Goal: Task Accomplishment & Management: Complete application form

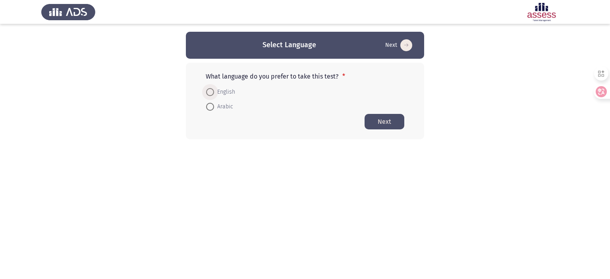
click at [226, 92] on span "English" at bounding box center [224, 92] width 21 height 10
click at [214, 92] on input "English" at bounding box center [210, 92] width 8 height 8
radio input "true"
click at [370, 116] on button "Next" at bounding box center [384, 120] width 40 height 15
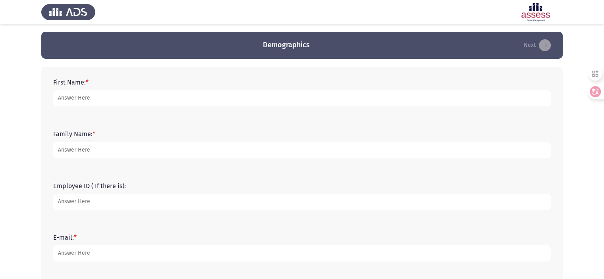
click at [110, 87] on form "First Name: *" at bounding box center [301, 93] width 497 height 28
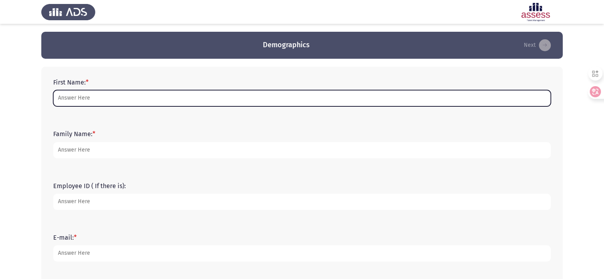
click at [104, 95] on input "First Name: *" at bounding box center [301, 98] width 497 height 16
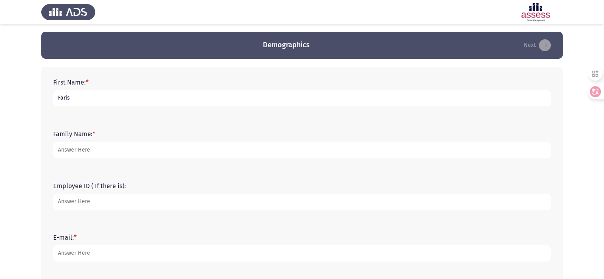
type input "Faris"
type input "Fallouh"
type input "[EMAIL_ADDRESS][DOMAIN_NAME]"
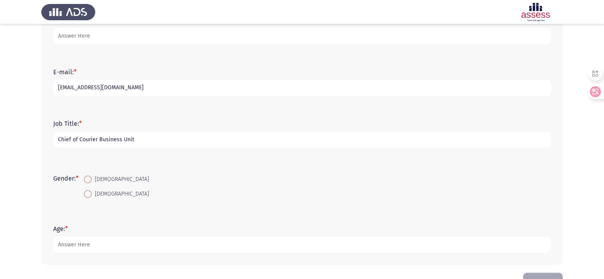
type input "Chief of Courier Business Unit"
click at [84, 175] on input "[DEMOGRAPHIC_DATA]" at bounding box center [88, 179] width 8 height 8
radio input "true"
type input "50"
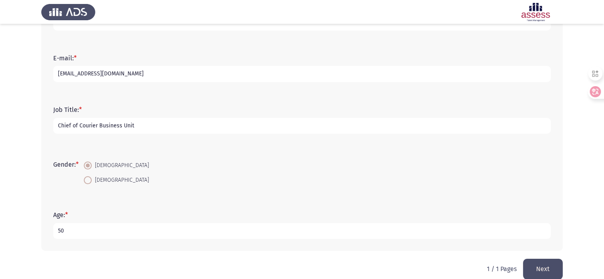
click at [542, 271] on button "Next" at bounding box center [543, 269] width 40 height 20
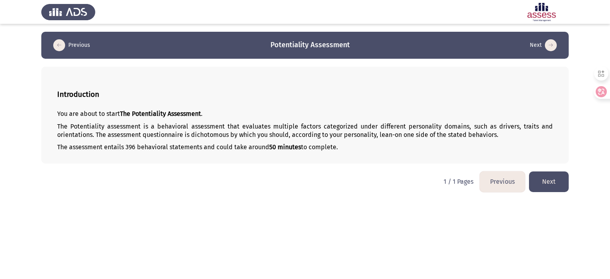
click at [538, 174] on button "Next" at bounding box center [549, 181] width 40 height 20
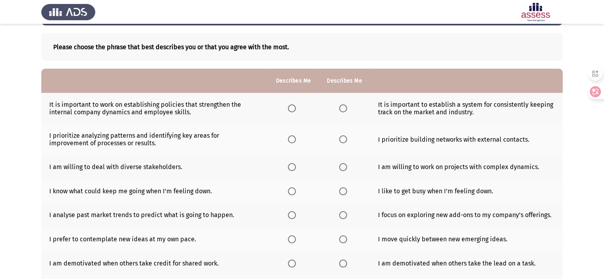
scroll to position [37, 0]
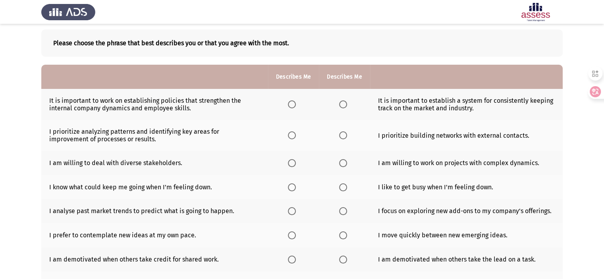
click at [343, 102] on span "Select an option" at bounding box center [343, 104] width 8 height 8
click at [343, 102] on input "Select an option" at bounding box center [343, 104] width 8 height 8
click at [290, 104] on span "Select an option" at bounding box center [292, 104] width 8 height 8
click at [290, 104] on input "Select an option" at bounding box center [292, 104] width 8 height 8
click at [341, 104] on span "Select an option" at bounding box center [343, 104] width 8 height 8
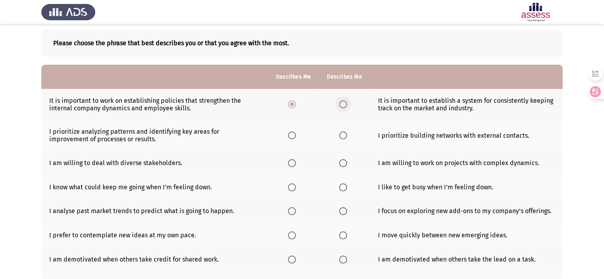
click at [341, 104] on input "Select an option" at bounding box center [343, 104] width 8 height 8
click at [345, 138] on span "Select an option" at bounding box center [343, 135] width 8 height 8
click at [345, 138] on input "Select an option" at bounding box center [343, 135] width 8 height 8
click at [291, 166] on span "Select an option" at bounding box center [292, 163] width 8 height 8
click at [291, 166] on input "Select an option" at bounding box center [292, 163] width 8 height 8
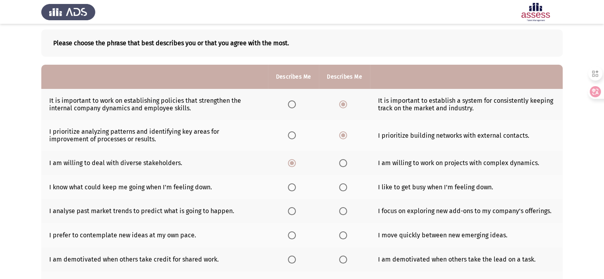
click at [291, 186] on span "Select an option" at bounding box center [292, 187] width 8 height 8
click at [291, 186] on input "Select an option" at bounding box center [292, 187] width 8 height 8
click at [344, 213] on span "Select an option" at bounding box center [343, 211] width 8 height 8
click at [344, 213] on input "Select an option" at bounding box center [343, 211] width 8 height 8
click at [340, 238] on span "Select an option" at bounding box center [343, 235] width 8 height 8
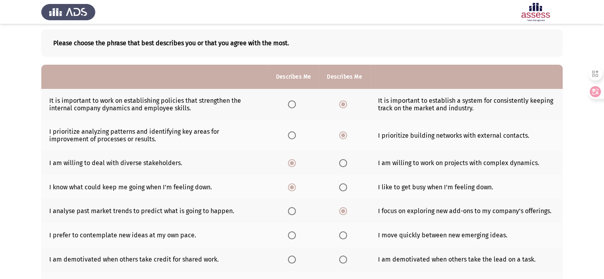
click at [340, 238] on input "Select an option" at bounding box center [343, 235] width 8 height 8
click at [475, 249] on td "I am demotivated when others take the lead on a task." at bounding box center [466, 259] width 192 height 24
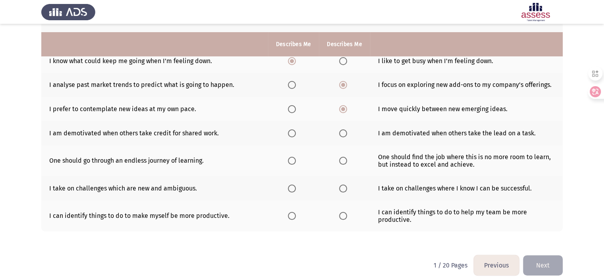
scroll to position [172, 0]
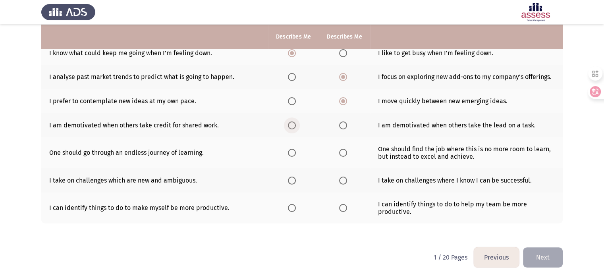
click at [289, 127] on span "Select an option" at bounding box center [292, 125] width 8 height 8
click at [289, 127] on input "Select an option" at bounding box center [292, 125] width 8 height 8
click at [294, 156] on span "Select an option" at bounding box center [292, 153] width 8 height 8
click at [294, 156] on input "Select an option" at bounding box center [292, 153] width 8 height 8
click at [290, 182] on span "Select an option" at bounding box center [292, 181] width 8 height 8
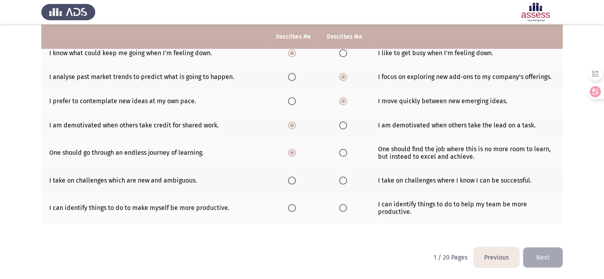
click at [290, 182] on input "Select an option" at bounding box center [292, 181] width 8 height 8
click at [342, 209] on span "Select an option" at bounding box center [343, 208] width 8 height 8
click at [342, 209] on input "Select an option" at bounding box center [343, 208] width 8 height 8
click at [552, 252] on button "Next" at bounding box center [543, 257] width 40 height 20
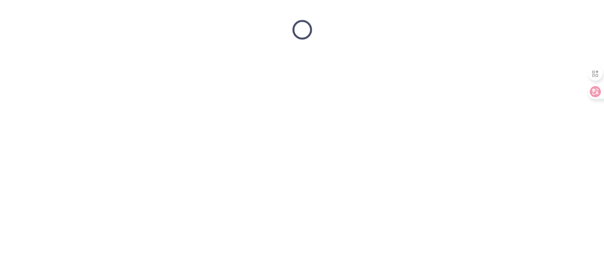
scroll to position [0, 0]
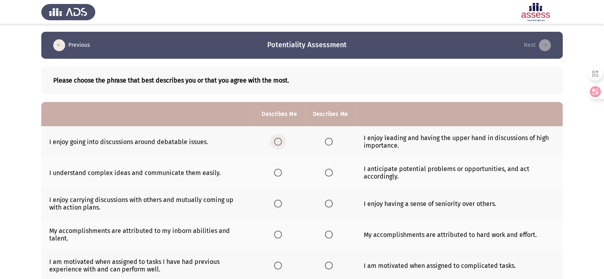
click at [280, 144] on span "Select an option" at bounding box center [278, 142] width 8 height 8
click at [280, 144] on input "Select an option" at bounding box center [278, 142] width 8 height 8
click at [329, 171] on span "Select an option" at bounding box center [329, 173] width 8 height 8
click at [329, 171] on input "Select an option" at bounding box center [329, 173] width 8 height 8
click at [279, 204] on span "Select an option" at bounding box center [278, 204] width 8 height 8
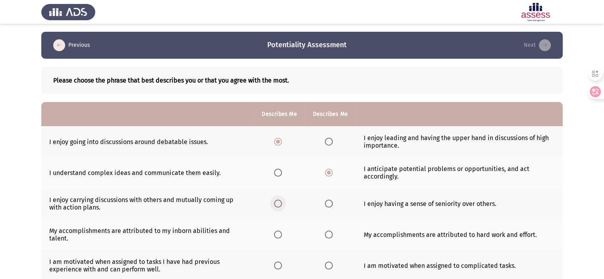
click at [279, 204] on input "Select an option" at bounding box center [278, 204] width 8 height 8
click at [270, 220] on th at bounding box center [279, 234] width 51 height 31
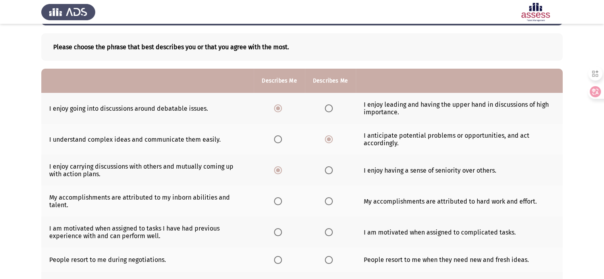
scroll to position [48, 0]
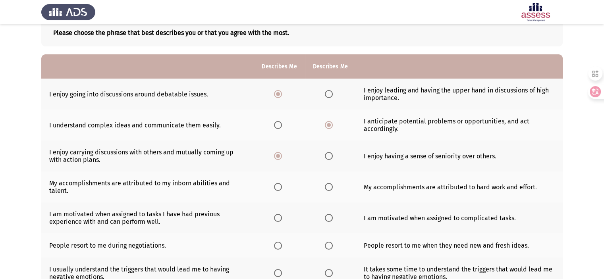
click at [329, 190] on span "Select an option" at bounding box center [329, 187] width 8 height 8
click at [329, 190] on input "Select an option" at bounding box center [329, 187] width 8 height 8
click at [325, 217] on span "Select an option" at bounding box center [329, 218] width 8 height 8
click at [325, 217] on input "Select an option" at bounding box center [329, 218] width 8 height 8
click at [327, 248] on span "Select an option" at bounding box center [329, 246] width 8 height 8
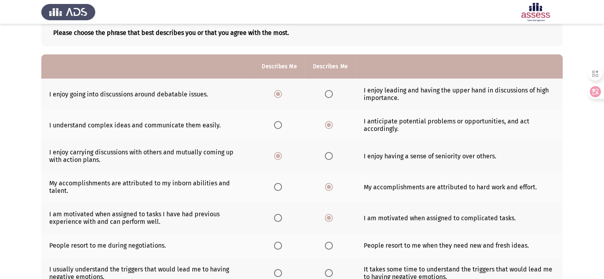
click at [327, 248] on input "Select an option" at bounding box center [329, 246] width 8 height 8
click at [343, 255] on th at bounding box center [330, 245] width 51 height 24
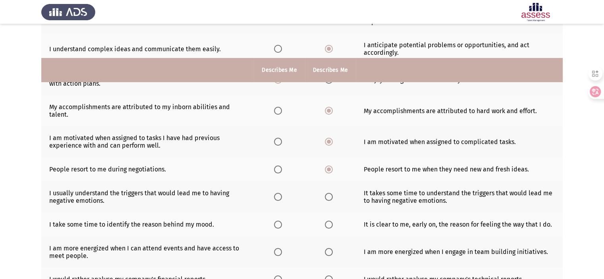
scroll to position [193, 0]
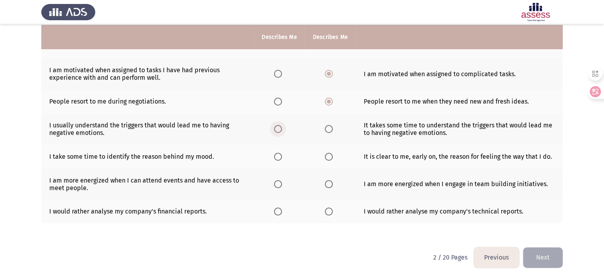
click at [278, 127] on span "Select an option" at bounding box center [278, 129] width 8 height 8
click at [278, 127] on input "Select an option" at bounding box center [278, 129] width 8 height 8
click at [277, 155] on span "Select an option" at bounding box center [278, 157] width 8 height 8
click at [277, 155] on input "Select an option" at bounding box center [278, 157] width 8 height 8
click at [331, 156] on span "Select an option" at bounding box center [329, 157] width 8 height 8
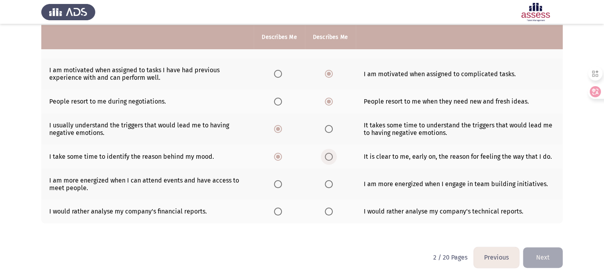
click at [331, 156] on input "Select an option" at bounding box center [329, 157] width 8 height 8
click at [277, 187] on span "Select an option" at bounding box center [278, 184] width 8 height 8
click at [277, 187] on input "Select an option" at bounding box center [278, 184] width 8 height 8
click at [275, 206] on th at bounding box center [279, 212] width 51 height 24
click at [278, 209] on span "Select an option" at bounding box center [278, 212] width 8 height 8
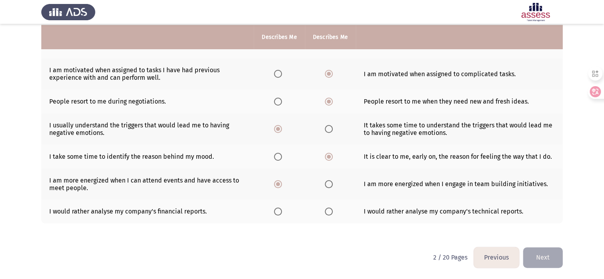
click at [278, 209] on input "Select an option" at bounding box center [278, 212] width 8 height 8
click at [535, 257] on button "Next" at bounding box center [543, 257] width 40 height 20
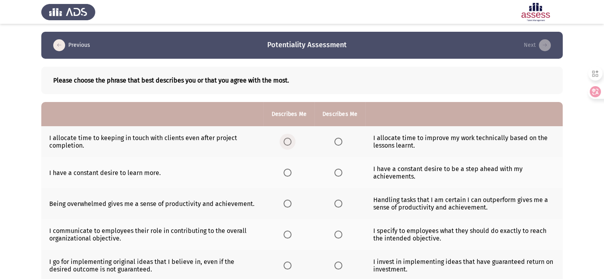
click at [286, 142] on span "Select an option" at bounding box center [287, 142] width 8 height 8
click at [286, 142] on input "Select an option" at bounding box center [287, 142] width 8 height 8
click at [286, 174] on span "Select an option" at bounding box center [287, 173] width 8 height 8
click at [286, 174] on input "Select an option" at bounding box center [287, 173] width 8 height 8
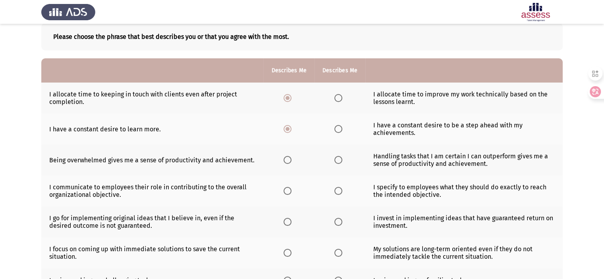
scroll to position [56, 0]
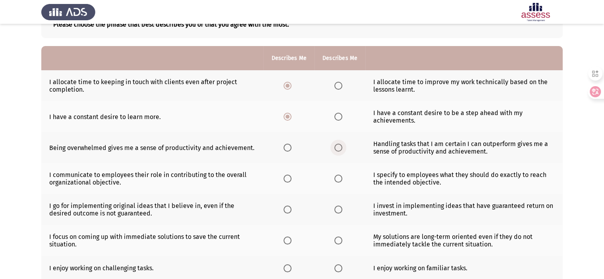
click at [338, 149] on span "Select an option" at bounding box center [338, 148] width 8 height 8
click at [338, 149] on input "Select an option" at bounding box center [338, 148] width 8 height 8
click at [285, 179] on span "Select an option" at bounding box center [287, 179] width 8 height 8
click at [285, 179] on input "Select an option" at bounding box center [287, 179] width 8 height 8
click at [288, 209] on span "Select an option" at bounding box center [287, 210] width 8 height 8
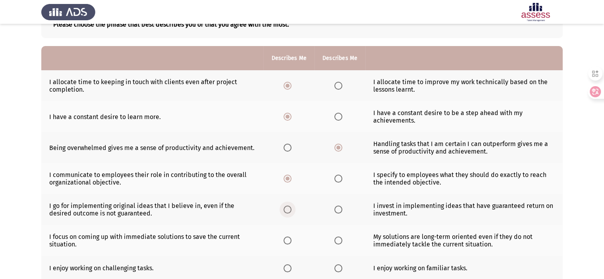
click at [288, 209] on input "Select an option" at bounding box center [287, 210] width 8 height 8
click at [335, 244] on span "Select an option" at bounding box center [338, 241] width 8 height 8
click at [335, 244] on input "Select an option" at bounding box center [338, 241] width 8 height 8
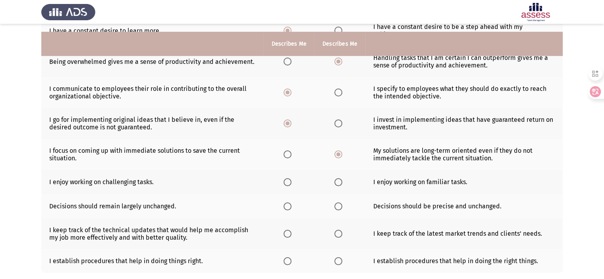
scroll to position [150, 0]
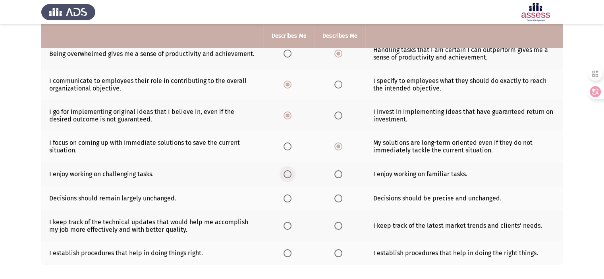
click at [292, 176] on label "Select an option" at bounding box center [288, 174] width 11 height 8
click at [291, 176] on input "Select an option" at bounding box center [287, 174] width 8 height 8
click at [286, 200] on span "Select an option" at bounding box center [287, 198] width 8 height 8
click at [286, 200] on input "Select an option" at bounding box center [287, 198] width 8 height 8
click at [338, 230] on span "Select an option" at bounding box center [338, 226] width 8 height 8
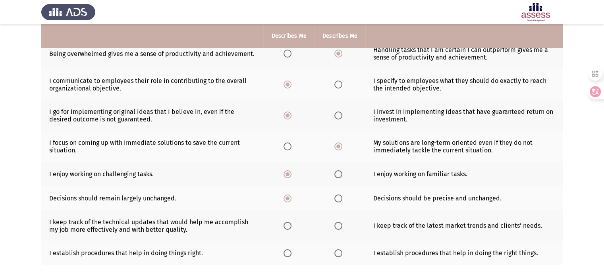
click at [338, 230] on input "Select an option" at bounding box center [338, 226] width 8 height 8
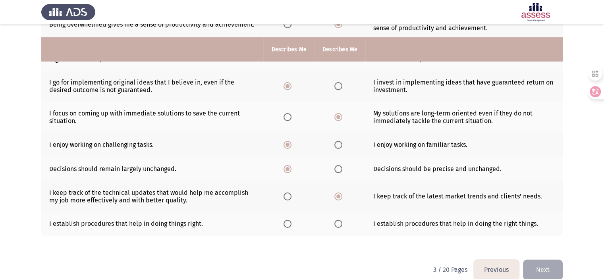
scroll to position [193, 0]
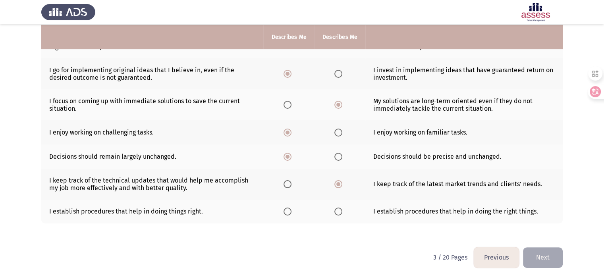
click at [346, 208] on th at bounding box center [339, 212] width 51 height 24
click at [336, 211] on span "Select an option" at bounding box center [338, 212] width 8 height 8
click at [336, 211] on input "Select an option" at bounding box center [338, 212] width 8 height 8
click at [548, 254] on button "Next" at bounding box center [543, 257] width 40 height 20
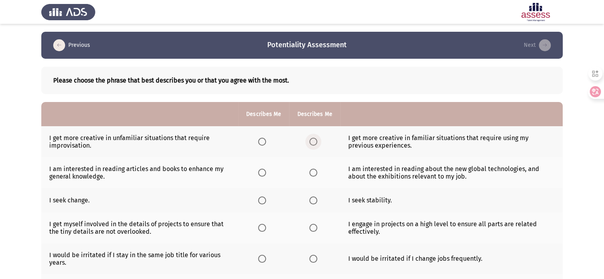
click at [317, 144] on label "Select an option" at bounding box center [314, 142] width 11 height 8
click at [317, 144] on input "Select an option" at bounding box center [313, 142] width 8 height 8
click at [319, 173] on th at bounding box center [314, 172] width 51 height 31
click at [309, 173] on span "Select an option" at bounding box center [313, 173] width 8 height 8
click at [309, 173] on input "Select an option" at bounding box center [313, 173] width 8 height 8
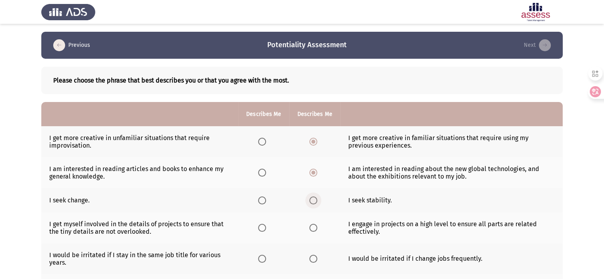
click at [311, 200] on span "Select an option" at bounding box center [313, 200] width 8 height 8
click at [311, 200] on input "Select an option" at bounding box center [313, 200] width 8 height 8
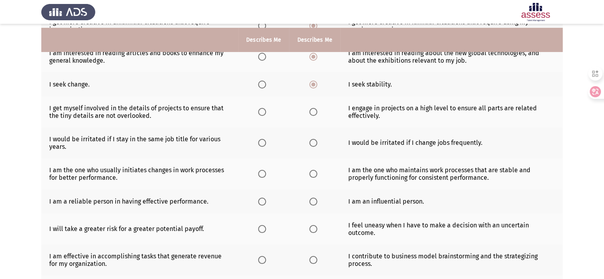
scroll to position [119, 0]
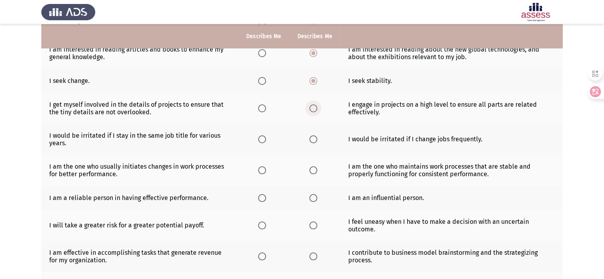
click at [314, 112] on span "Select an option" at bounding box center [313, 108] width 8 height 8
click at [314, 112] on input "Select an option" at bounding box center [313, 108] width 8 height 8
click at [256, 138] on th at bounding box center [263, 139] width 51 height 31
click at [261, 141] on span "Select an option" at bounding box center [262, 139] width 8 height 8
click at [261, 141] on input "Select an option" at bounding box center [262, 139] width 8 height 8
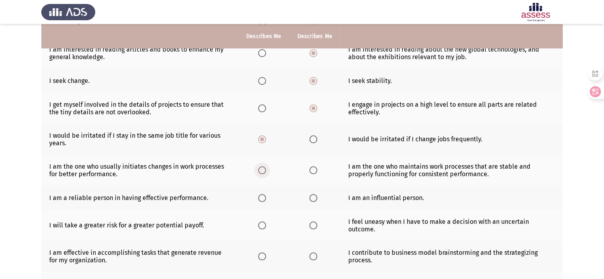
click at [263, 171] on span "Select an option" at bounding box center [262, 170] width 8 height 8
click at [263, 171] on input "Select an option" at bounding box center [262, 170] width 8 height 8
click at [262, 203] on th at bounding box center [263, 198] width 51 height 24
click at [262, 198] on span "Select an option" at bounding box center [262, 198] width 8 height 8
click at [262, 198] on input "Select an option" at bounding box center [262, 198] width 8 height 8
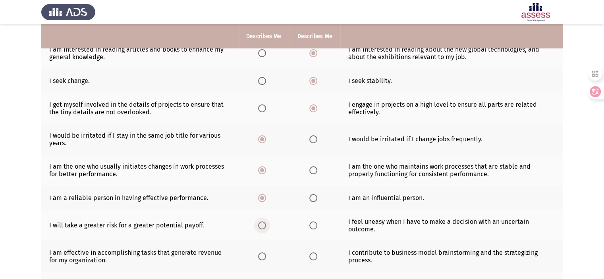
click at [260, 228] on span "Select an option" at bounding box center [262, 225] width 8 height 8
click at [260, 228] on input "Select an option" at bounding box center [262, 225] width 8 height 8
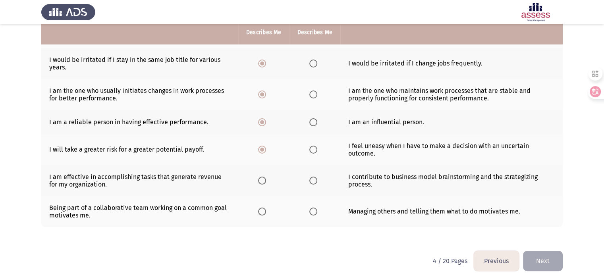
scroll to position [200, 0]
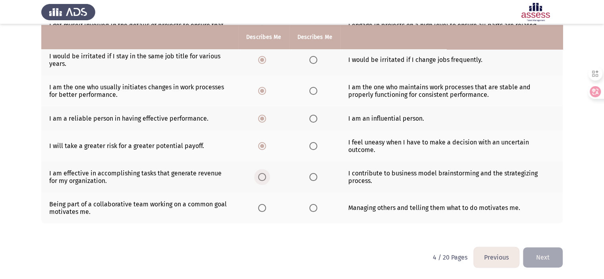
click at [262, 181] on span "Select an option" at bounding box center [262, 177] width 8 height 8
click at [262, 181] on input "Select an option" at bounding box center [262, 177] width 8 height 8
click at [262, 206] on span "Select an option" at bounding box center [262, 208] width 8 height 8
click at [262, 206] on input "Select an option" at bounding box center [262, 208] width 8 height 8
click at [556, 248] on button "Next" at bounding box center [543, 257] width 40 height 20
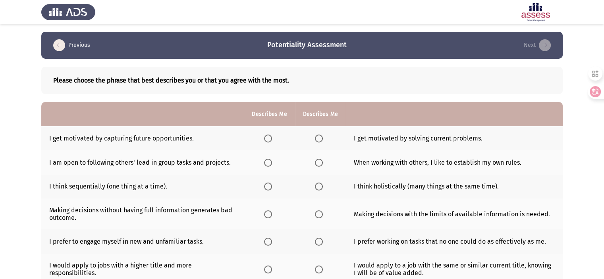
scroll to position [124, 0]
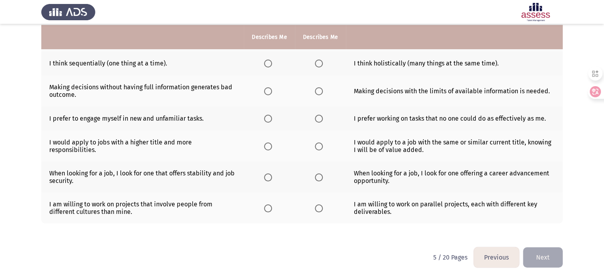
click at [319, 61] on span "Select an option" at bounding box center [319, 64] width 8 height 8
click at [319, 61] on input "Select an option" at bounding box center [319, 64] width 8 height 8
click at [319, 91] on span "Select an option" at bounding box center [319, 91] width 8 height 8
click at [319, 91] on input "Select an option" at bounding box center [319, 91] width 8 height 8
click at [319, 119] on span "Select an option" at bounding box center [319, 119] width 8 height 8
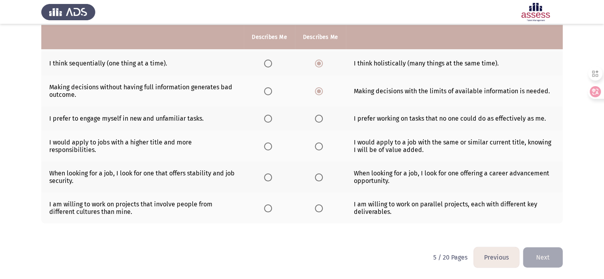
click at [319, 119] on input "Select an option" at bounding box center [319, 119] width 8 height 8
click at [269, 119] on span "Select an option" at bounding box center [268, 119] width 8 height 8
click at [269, 119] on input "Select an option" at bounding box center [268, 119] width 8 height 8
click at [270, 150] on span "Select an option" at bounding box center [268, 146] width 8 height 8
click at [270, 150] on input "Select an option" at bounding box center [268, 146] width 8 height 8
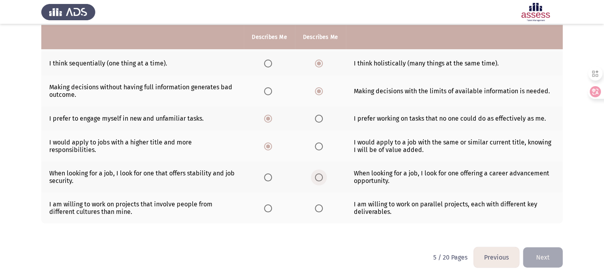
click at [319, 179] on span "Select an option" at bounding box center [319, 177] width 8 height 8
click at [319, 179] on input "Select an option" at bounding box center [319, 177] width 8 height 8
click at [269, 207] on span "Select an option" at bounding box center [268, 208] width 8 height 8
click at [269, 207] on input "Select an option" at bounding box center [268, 208] width 8 height 8
click at [548, 256] on button "Next" at bounding box center [543, 257] width 40 height 20
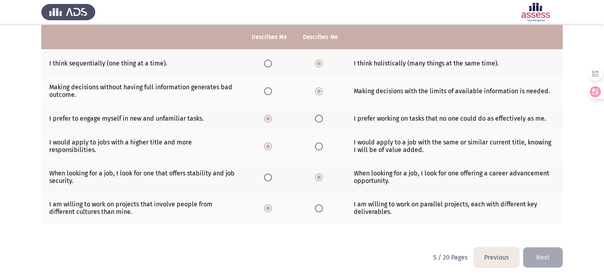
scroll to position [0, 0]
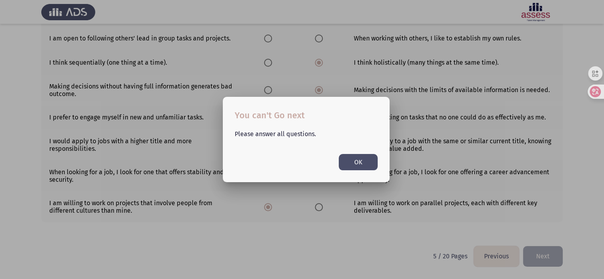
click at [370, 164] on button "OK" at bounding box center [357, 162] width 39 height 16
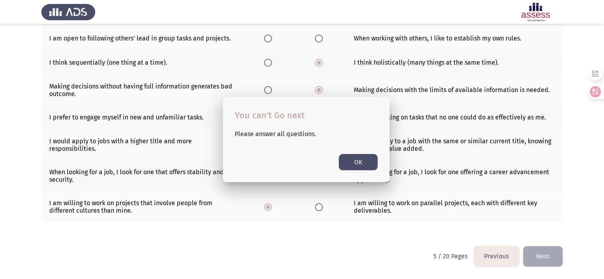
scroll to position [124, 0]
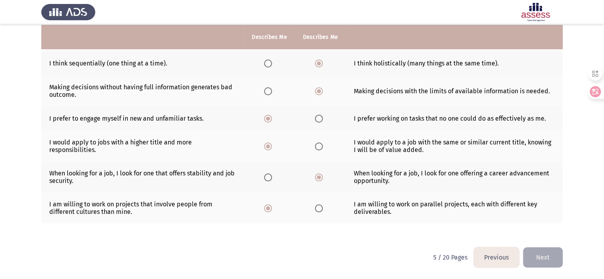
click at [535, 257] on button "Next" at bounding box center [543, 257] width 40 height 20
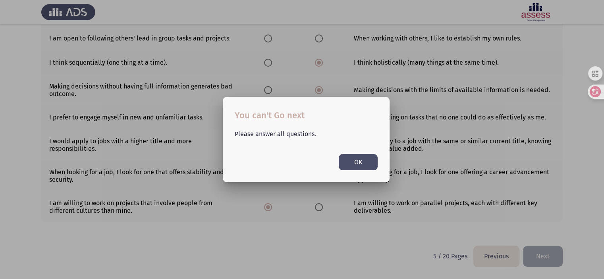
scroll to position [0, 0]
drag, startPoint x: 535, startPoint y: 257, endPoint x: 364, endPoint y: 173, distance: 189.7
click at [364, 173] on div "You can't Go next Please answer all questions. OK" at bounding box center [302, 139] width 604 height 279
click at [364, 173] on mat-dialog-container "You can't Go next Please answer all questions. OK" at bounding box center [306, 139] width 167 height 85
click at [356, 155] on button "OK" at bounding box center [357, 162] width 39 height 16
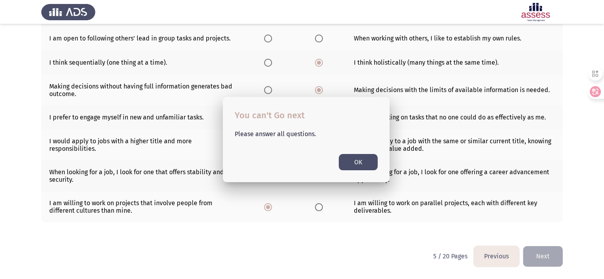
scroll to position [124, 0]
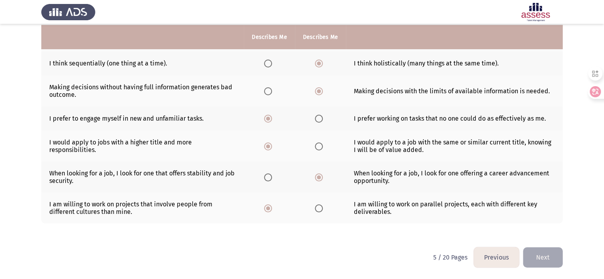
click at [268, 210] on span "Select an option" at bounding box center [268, 208] width 8 height 8
click at [268, 210] on input "Select an option" at bounding box center [268, 208] width 8 height 8
click at [322, 175] on span "Select an option" at bounding box center [319, 177] width 8 height 8
click at [322, 175] on input "Select an option" at bounding box center [319, 177] width 8 height 8
click at [271, 147] on span "Select an option" at bounding box center [268, 146] width 8 height 8
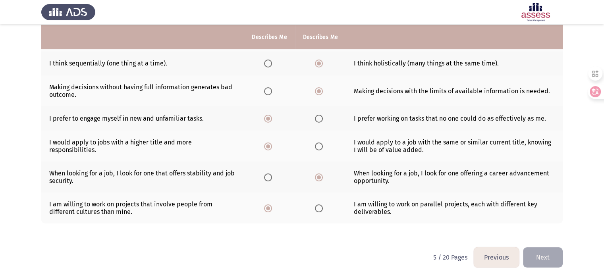
click at [271, 147] on input "Select an option" at bounding box center [268, 146] width 8 height 8
click at [263, 114] on th at bounding box center [269, 118] width 51 height 24
click at [317, 91] on span "Select an option" at bounding box center [319, 91] width 4 height 4
click at [317, 91] on input "Select an option" at bounding box center [319, 91] width 8 height 8
click at [317, 62] on span "Select an option" at bounding box center [319, 64] width 4 height 4
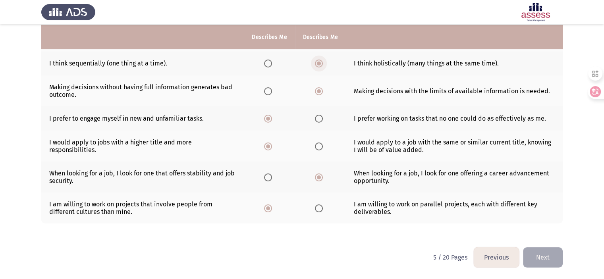
click at [317, 61] on input "Select an option" at bounding box center [319, 64] width 8 height 8
click at [321, 208] on span "Select an option" at bounding box center [319, 208] width 8 height 8
click at [321, 208] on input "Select an option" at bounding box center [319, 208] width 8 height 8
click at [262, 206] on th at bounding box center [269, 207] width 51 height 31
click at [268, 204] on mat-radio-button "Select an option" at bounding box center [269, 208] width 11 height 8
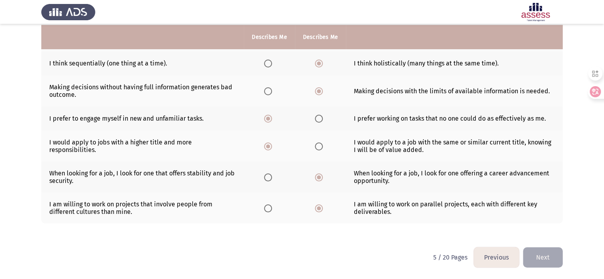
click at [268, 204] on mat-radio-button "Select an option" at bounding box center [269, 208] width 11 height 8
click at [268, 205] on span "Select an option" at bounding box center [268, 208] width 8 height 8
click at [268, 205] on input "Select an option" at bounding box center [268, 208] width 8 height 8
click at [268, 179] on span "Select an option" at bounding box center [268, 177] width 8 height 8
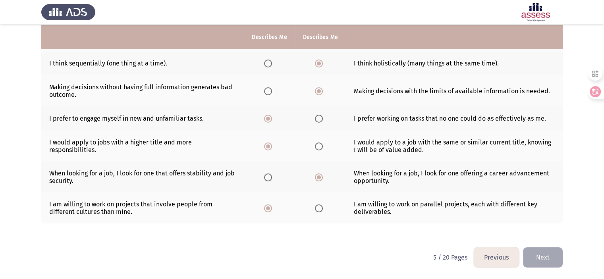
click at [268, 179] on input "Select an option" at bounding box center [268, 177] width 8 height 8
click at [321, 179] on span "Select an option" at bounding box center [319, 177] width 8 height 8
click at [321, 179] on input "Select an option" at bounding box center [319, 177] width 8 height 8
click at [317, 147] on span "Select an option" at bounding box center [319, 146] width 8 height 8
click at [317, 147] on input "Select an option" at bounding box center [319, 146] width 8 height 8
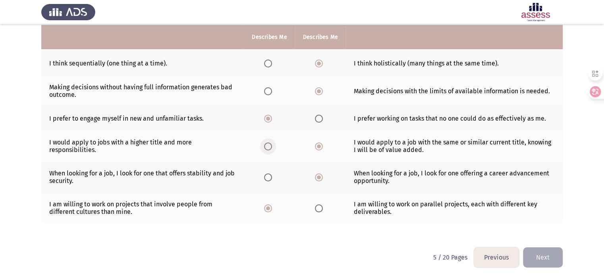
click at [267, 147] on span "Select an option" at bounding box center [268, 146] width 8 height 8
click at [267, 147] on input "Select an option" at bounding box center [268, 146] width 8 height 8
click at [323, 121] on label "Select an option" at bounding box center [320, 119] width 11 height 8
click at [323, 121] on input "Select an option" at bounding box center [319, 119] width 8 height 8
click at [272, 120] on span "Select an option" at bounding box center [268, 119] width 8 height 8
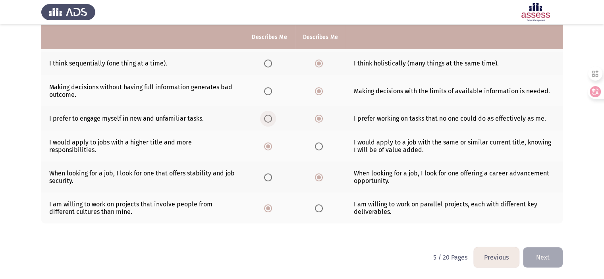
click at [272, 120] on input "Select an option" at bounding box center [268, 119] width 8 height 8
click at [270, 87] on mat-radio-button "Select an option" at bounding box center [269, 91] width 11 height 8
click at [271, 90] on span "Select an option" at bounding box center [268, 91] width 8 height 8
click at [271, 90] on input "Select an option" at bounding box center [268, 91] width 8 height 8
click at [320, 90] on span "Select an option" at bounding box center [319, 91] width 8 height 8
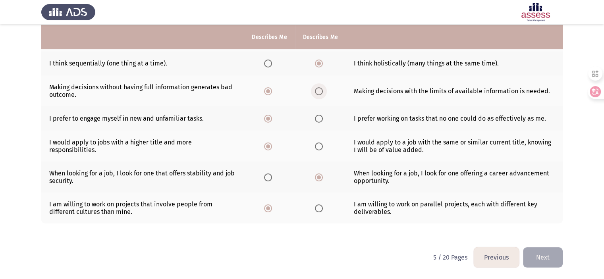
click at [320, 90] on input "Select an option" at bounding box center [319, 91] width 8 height 8
click at [270, 62] on span "Select an option" at bounding box center [268, 64] width 8 height 8
click at [270, 62] on input "Select an option" at bounding box center [268, 64] width 8 height 8
click at [319, 63] on span "Select an option" at bounding box center [319, 64] width 8 height 8
click at [319, 63] on input "Select an option" at bounding box center [319, 64] width 8 height 8
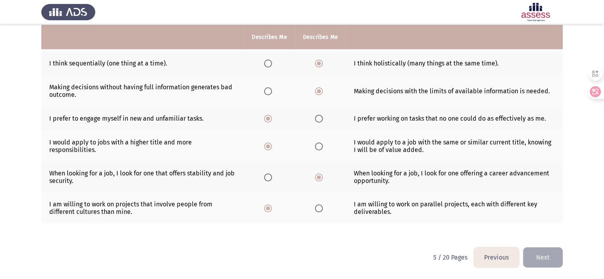
click at [542, 256] on button "Next" at bounding box center [543, 257] width 40 height 20
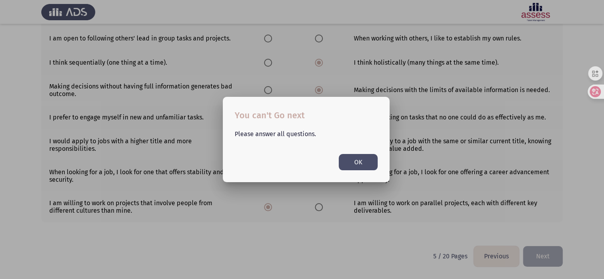
click at [541, 256] on div at bounding box center [302, 139] width 604 height 279
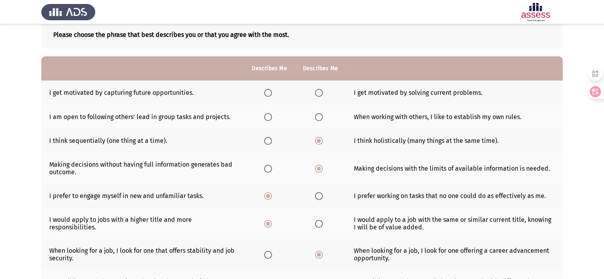
scroll to position [44, 0]
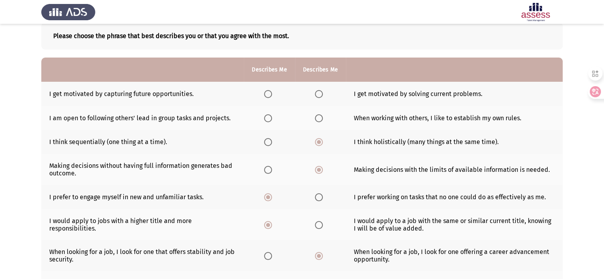
click at [268, 119] on span "Select an option" at bounding box center [268, 118] width 8 height 8
click at [268, 119] on input "Select an option" at bounding box center [268, 118] width 8 height 8
click at [263, 96] on th at bounding box center [269, 94] width 51 height 24
click at [268, 96] on span "Select an option" at bounding box center [268, 94] width 8 height 8
click at [268, 96] on input "Select an option" at bounding box center [268, 94] width 8 height 8
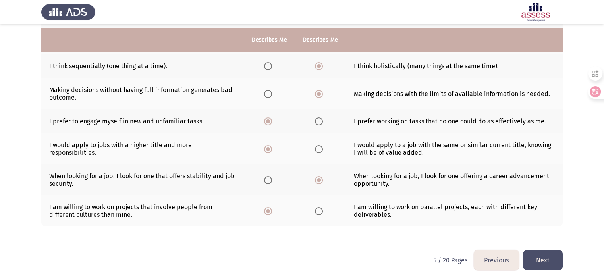
scroll to position [124, 0]
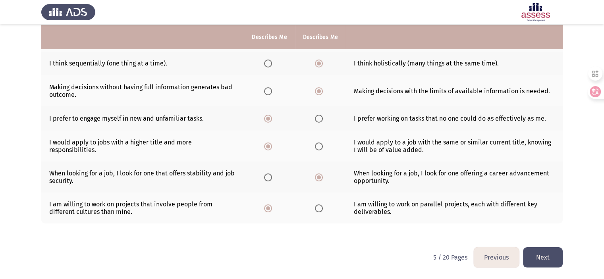
click at [543, 258] on button "Next" at bounding box center [543, 257] width 40 height 20
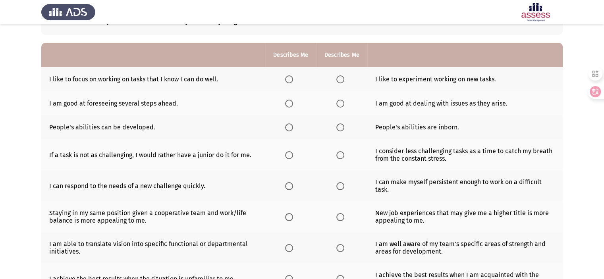
scroll to position [59, 0]
click at [338, 79] on span "Select an option" at bounding box center [340, 80] width 8 height 8
click at [338, 79] on input "Select an option" at bounding box center [340, 80] width 8 height 8
click at [289, 104] on span "Select an option" at bounding box center [289, 104] width 8 height 8
click at [289, 104] on input "Select an option" at bounding box center [289, 104] width 8 height 8
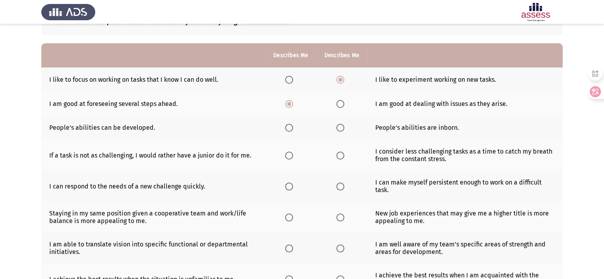
click at [288, 135] on th at bounding box center [290, 128] width 51 height 24
click at [288, 129] on span "Select an option" at bounding box center [289, 128] width 8 height 8
click at [288, 129] on input "Select an option" at bounding box center [289, 128] width 8 height 8
click at [290, 159] on span "Select an option" at bounding box center [289, 156] width 8 height 8
click at [290, 159] on input "Select an option" at bounding box center [289, 156] width 8 height 8
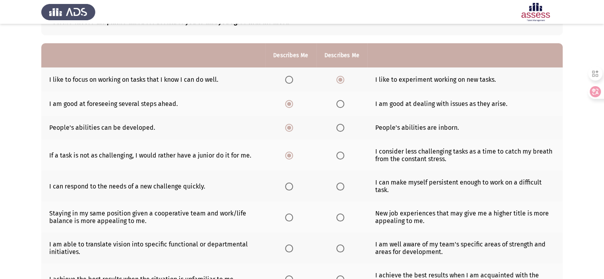
click at [340, 192] on th at bounding box center [341, 186] width 51 height 31
click at [340, 189] on span "Select an option" at bounding box center [340, 187] width 8 height 8
click at [340, 189] on input "Select an option" at bounding box center [340, 187] width 8 height 8
click at [335, 220] on th at bounding box center [341, 217] width 51 height 31
click at [341, 218] on span "Select an option" at bounding box center [340, 217] width 8 height 8
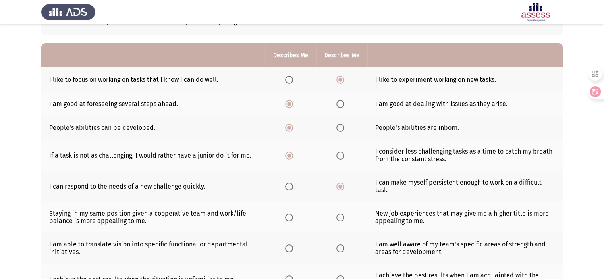
click at [341, 218] on input "Select an option" at bounding box center [340, 217] width 8 height 8
click at [291, 252] on span "Select an option" at bounding box center [289, 248] width 8 height 8
click at [291, 252] on input "Select an option" at bounding box center [289, 248] width 8 height 8
click at [263, 252] on td "I am able to translate vision into specific functional or departmental initiati…" at bounding box center [153, 248] width 224 height 31
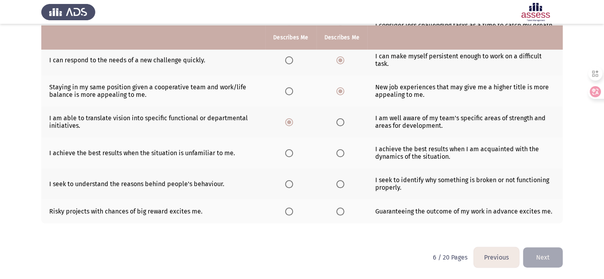
scroll to position [186, 0]
click at [338, 154] on span "Select an option" at bounding box center [340, 153] width 8 height 8
click at [338, 154] on input "Select an option" at bounding box center [340, 153] width 8 height 8
click at [289, 187] on span "Select an option" at bounding box center [289, 184] width 8 height 8
click at [289, 187] on input "Select an option" at bounding box center [289, 184] width 8 height 8
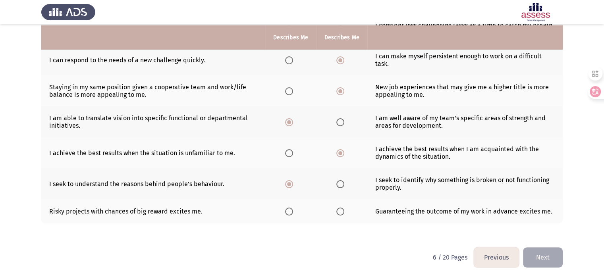
click at [287, 215] on th at bounding box center [290, 211] width 51 height 24
click at [287, 215] on span "Select an option" at bounding box center [289, 212] width 8 height 8
click at [287, 215] on input "Select an option" at bounding box center [289, 212] width 8 height 8
click at [537, 258] on button "Next" at bounding box center [543, 257] width 40 height 20
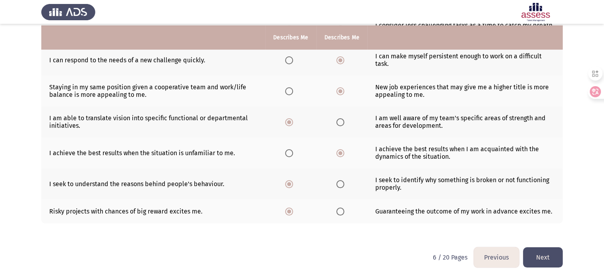
scroll to position [0, 0]
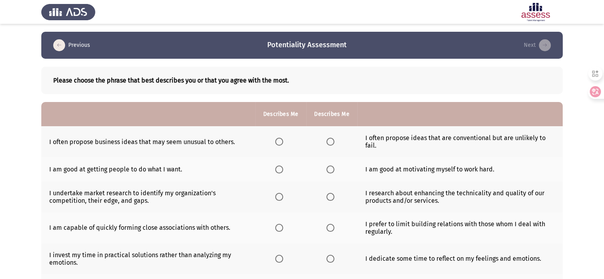
click at [327, 150] on th at bounding box center [331, 141] width 51 height 31
click at [329, 145] on span "Select an option" at bounding box center [330, 142] width 8 height 8
click at [329, 145] on input "Select an option" at bounding box center [330, 142] width 8 height 8
click at [279, 171] on span "Select an option" at bounding box center [279, 169] width 8 height 8
click at [279, 171] on input "Select an option" at bounding box center [279, 169] width 8 height 8
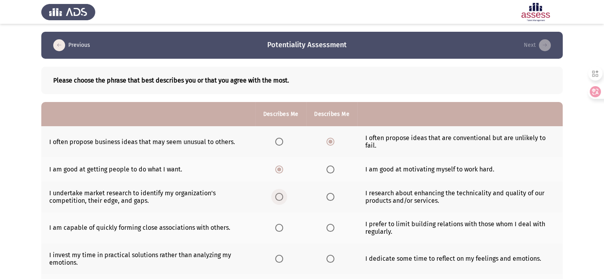
click at [280, 196] on span "Select an option" at bounding box center [279, 197] width 8 height 8
click at [280, 196] on input "Select an option" at bounding box center [279, 197] width 8 height 8
drag, startPoint x: 330, startPoint y: 228, endPoint x: 279, endPoint y: 221, distance: 51.3
click at [279, 221] on tr "I am capable of quickly forming close associations with others. I prefer to lim…" at bounding box center [301, 227] width 521 height 31
click at [278, 229] on span "Select an option" at bounding box center [279, 228] width 8 height 8
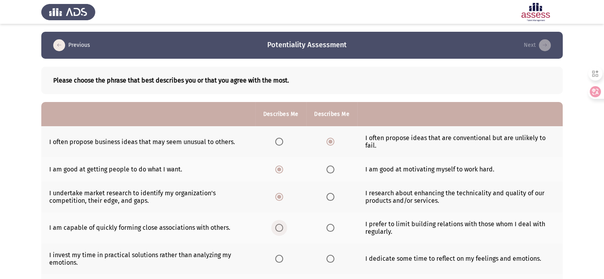
click at [278, 229] on input "Select an option" at bounding box center [279, 228] width 8 height 8
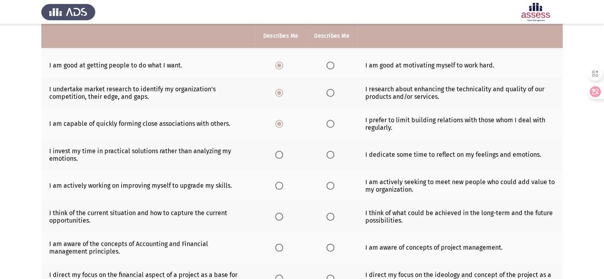
scroll to position [109, 0]
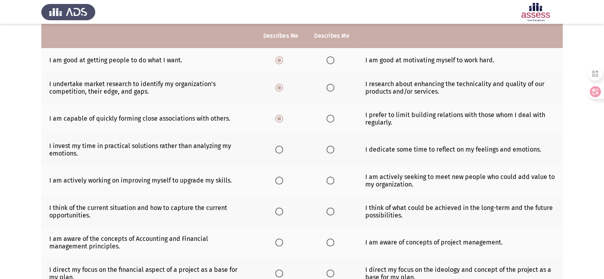
click at [333, 152] on label "Select an option" at bounding box center [331, 150] width 11 height 8
click at [333, 152] on input "Select an option" at bounding box center [330, 150] width 8 height 8
click at [282, 181] on span "Select an option" at bounding box center [279, 181] width 8 height 8
click at [282, 181] on input "Select an option" at bounding box center [279, 181] width 8 height 8
click at [331, 215] on span "Select an option" at bounding box center [330, 212] width 8 height 8
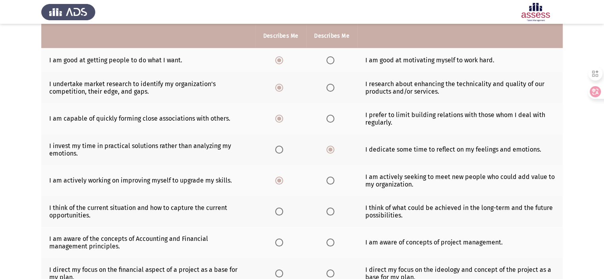
click at [331, 215] on input "Select an option" at bounding box center [330, 212] width 8 height 8
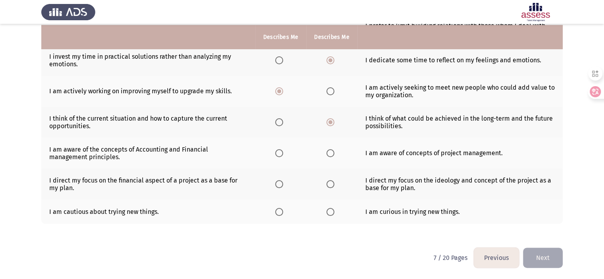
scroll to position [200, 0]
click at [279, 155] on span "Select an option" at bounding box center [279, 153] width 8 height 8
click at [279, 155] on input "Select an option" at bounding box center [279, 153] width 8 height 8
click at [275, 186] on span "Select an option" at bounding box center [279, 184] width 8 height 8
click at [275, 186] on input "Select an option" at bounding box center [279, 184] width 8 height 8
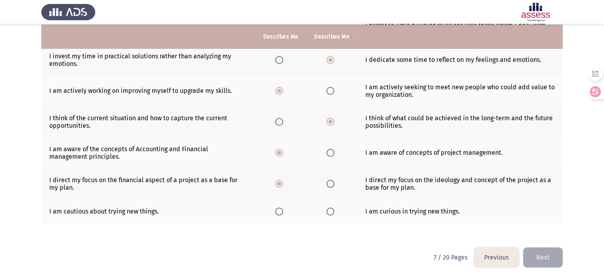
click at [329, 211] on span "Select an option" at bounding box center [330, 212] width 8 height 8
click at [329, 211] on input "Select an option" at bounding box center [330, 212] width 8 height 8
click at [537, 254] on button "Next" at bounding box center [543, 257] width 40 height 20
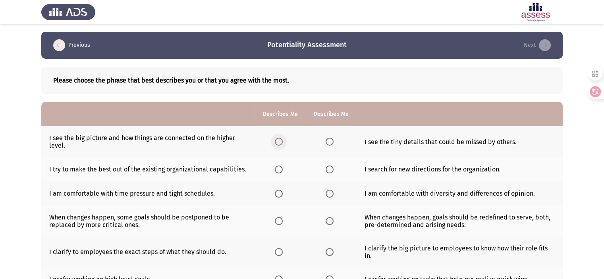
click at [279, 139] on span "Select an option" at bounding box center [279, 142] width 8 height 8
click at [279, 139] on input "Select an option" at bounding box center [279, 142] width 8 height 8
click at [281, 174] on th at bounding box center [279, 169] width 51 height 24
click at [281, 172] on span "Select an option" at bounding box center [279, 169] width 8 height 8
click at [281, 172] on input "Select an option" at bounding box center [279, 169] width 8 height 8
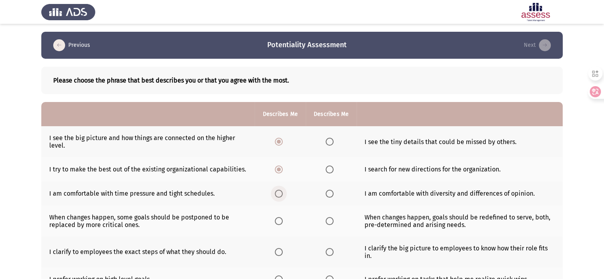
click at [278, 196] on span "Select an option" at bounding box center [279, 194] width 8 height 8
click at [278, 196] on input "Select an option" at bounding box center [279, 194] width 8 height 8
click at [333, 221] on label "Select an option" at bounding box center [330, 221] width 11 height 8
click at [333, 221] on input "Select an option" at bounding box center [329, 221] width 8 height 8
click at [290, 242] on th at bounding box center [279, 252] width 51 height 31
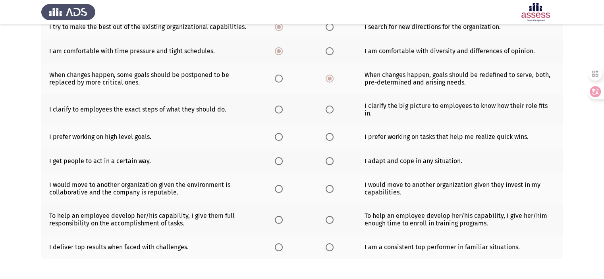
scroll to position [159, 0]
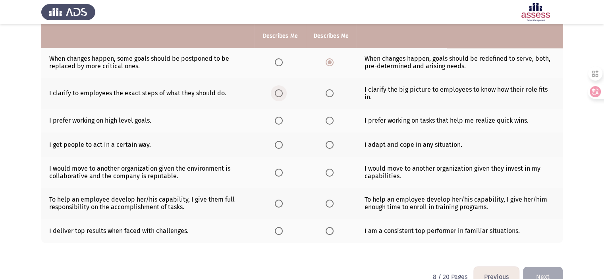
click at [279, 95] on span "Select an option" at bounding box center [279, 93] width 8 height 8
click at [279, 95] on input "Select an option" at bounding box center [279, 93] width 8 height 8
click at [279, 122] on span "Select an option" at bounding box center [279, 121] width 8 height 8
click at [279, 122] on input "Select an option" at bounding box center [279, 121] width 8 height 8
click at [282, 150] on th at bounding box center [279, 145] width 51 height 24
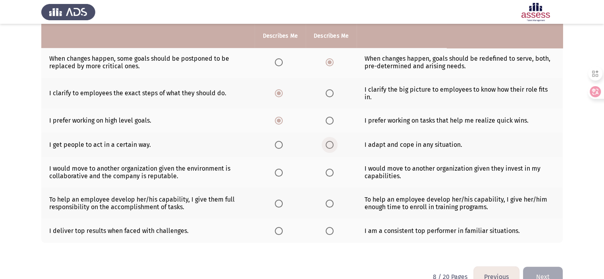
click at [332, 148] on span "Select an option" at bounding box center [329, 145] width 8 height 8
click at [332, 148] on input "Select an option" at bounding box center [329, 145] width 8 height 8
click at [329, 173] on span "Select an option" at bounding box center [329, 173] width 8 height 8
click at [329, 173] on input "Select an option" at bounding box center [329, 173] width 8 height 8
click at [325, 201] on span "Select an option" at bounding box center [329, 204] width 8 height 8
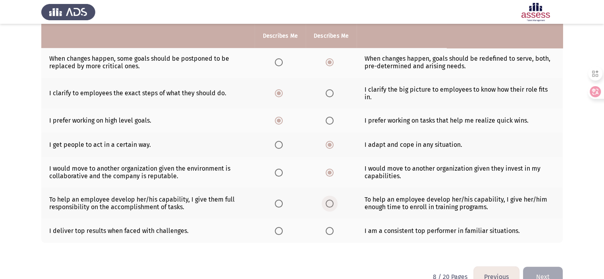
click at [325, 201] on input "Select an option" at bounding box center [329, 204] width 8 height 8
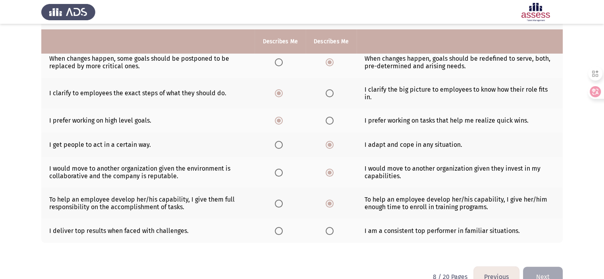
scroll to position [179, 0]
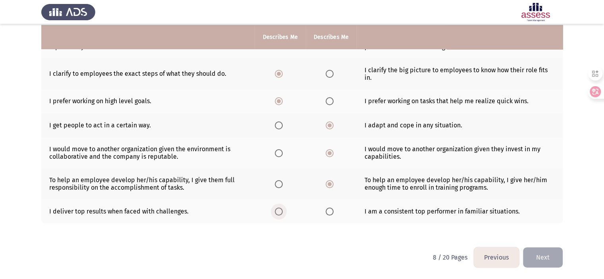
click at [279, 215] on span "Select an option" at bounding box center [279, 212] width 8 height 8
click at [279, 215] on input "Select an option" at bounding box center [279, 212] width 8 height 8
click at [537, 258] on button "Next" at bounding box center [543, 257] width 40 height 20
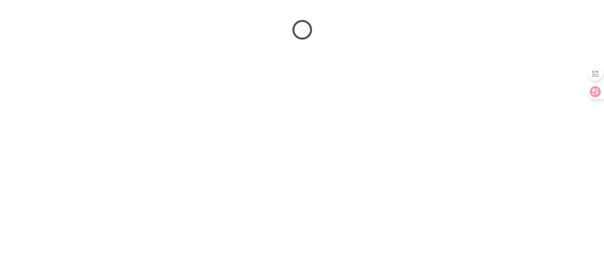
scroll to position [0, 0]
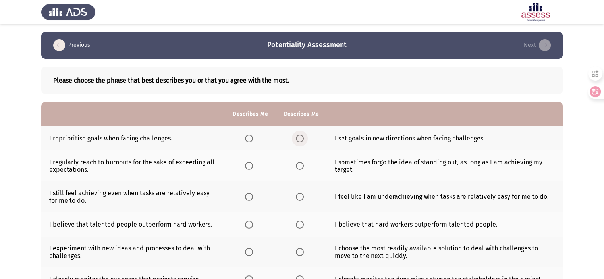
click at [296, 140] on span "Select an option" at bounding box center [300, 139] width 8 height 8
click at [296, 140] on input "Select an option" at bounding box center [300, 139] width 8 height 8
click at [299, 168] on span "Select an option" at bounding box center [300, 166] width 8 height 8
click at [299, 168] on input "Select an option" at bounding box center [300, 166] width 8 height 8
click at [300, 160] on th at bounding box center [301, 165] width 51 height 31
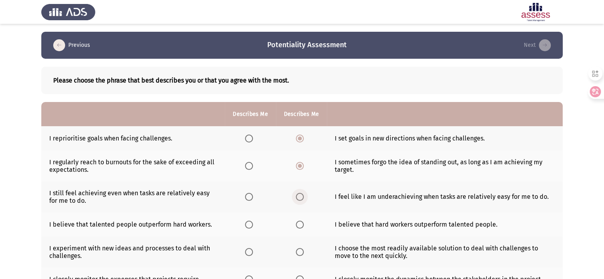
click at [302, 200] on span "Select an option" at bounding box center [300, 197] width 8 height 8
click at [302, 200] on input "Select an option" at bounding box center [300, 197] width 8 height 8
click at [302, 225] on span "Select an option" at bounding box center [300, 225] width 8 height 8
click at [302, 225] on input "Select an option" at bounding box center [300, 225] width 8 height 8
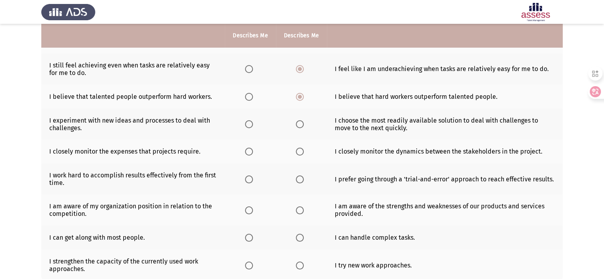
scroll to position [127, 0]
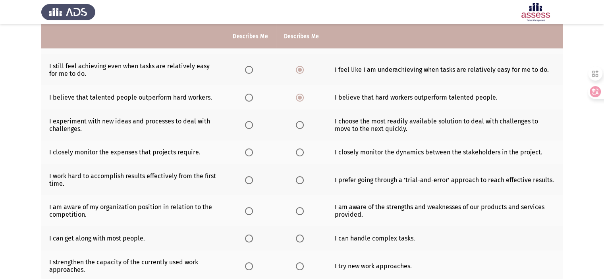
click at [587, 227] on app-assessment-container "Previous Potentiality Assessment Next Please choose the phrase that best descri…" at bounding box center [302, 105] width 604 height 400
drag, startPoint x: 587, startPoint y: 227, endPoint x: 369, endPoint y: 287, distance: 225.6
click at [369, 279] on html "Previous Potentiality Assessment Next Please choose the phrase that best descri…" at bounding box center [302, 105] width 604 height 464
click at [247, 130] on th at bounding box center [250, 125] width 51 height 31
click at [252, 123] on span "Select an option" at bounding box center [249, 125] width 8 height 8
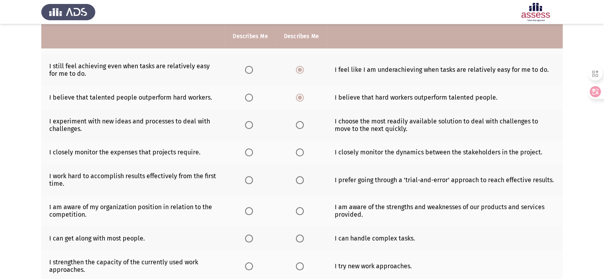
click at [252, 123] on input "Select an option" at bounding box center [249, 125] width 8 height 8
click at [252, 151] on span "Select an option" at bounding box center [249, 152] width 8 height 8
click at [252, 151] on input "Select an option" at bounding box center [249, 152] width 8 height 8
click at [248, 181] on span "Select an option" at bounding box center [249, 180] width 8 height 8
click at [248, 181] on input "Select an option" at bounding box center [249, 180] width 8 height 8
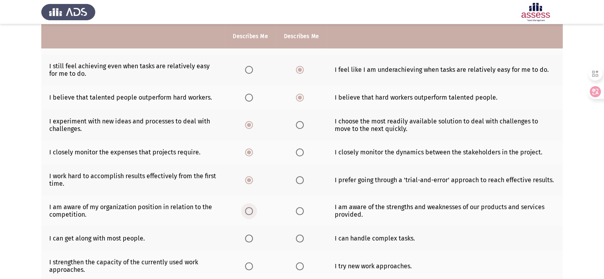
click at [252, 211] on span "Select an option" at bounding box center [249, 211] width 8 height 8
click at [252, 211] on input "Select an option" at bounding box center [249, 211] width 8 height 8
click at [306, 241] on th at bounding box center [301, 238] width 51 height 24
click at [296, 240] on span "Select an option" at bounding box center [300, 239] width 8 height 8
click at [296, 240] on input "Select an option" at bounding box center [300, 239] width 8 height 8
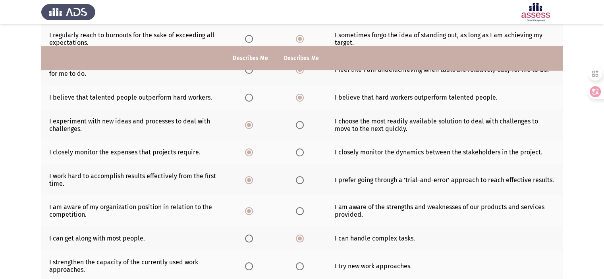
scroll to position [186, 0]
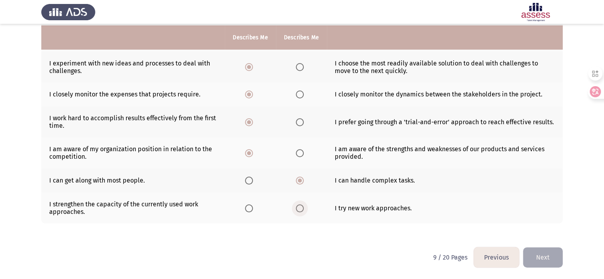
click at [303, 210] on label "Select an option" at bounding box center [301, 208] width 11 height 8
click at [303, 210] on input "Select an option" at bounding box center [300, 208] width 8 height 8
click at [533, 253] on button "Next" at bounding box center [543, 257] width 40 height 20
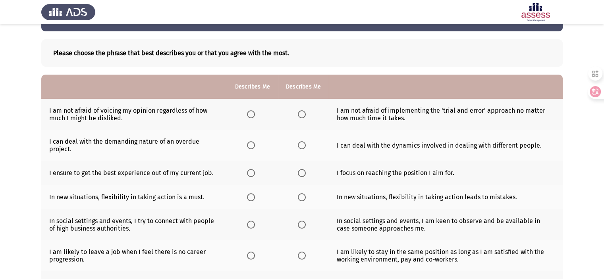
scroll to position [36, 0]
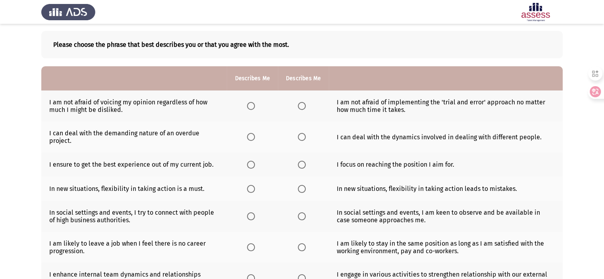
click at [246, 104] on th at bounding box center [252, 105] width 51 height 31
click at [250, 108] on span "Select an option" at bounding box center [251, 106] width 8 height 8
click at [250, 108] on input "Select an option" at bounding box center [251, 106] width 8 height 8
click at [252, 140] on span "Select an option" at bounding box center [251, 137] width 8 height 8
click at [252, 140] on input "Select an option" at bounding box center [251, 137] width 8 height 8
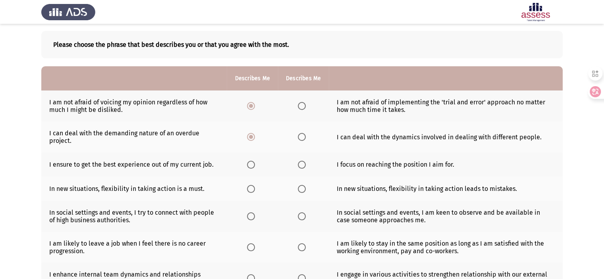
click at [250, 166] on span "Select an option" at bounding box center [251, 165] width 8 height 8
click at [250, 166] on input "Select an option" at bounding box center [251, 165] width 8 height 8
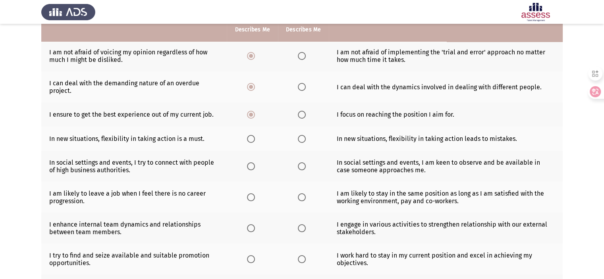
scroll to position [91, 0]
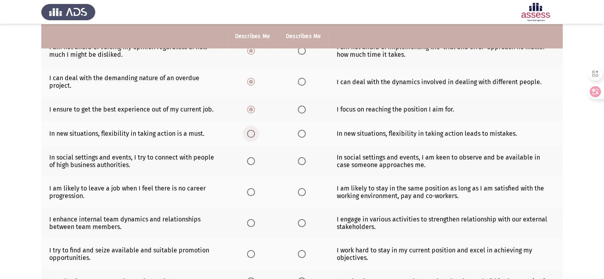
click at [248, 136] on span "Select an option" at bounding box center [251, 134] width 8 height 8
click at [248, 136] on input "Select an option" at bounding box center [251, 134] width 8 height 8
click at [250, 165] on span "Select an option" at bounding box center [251, 161] width 8 height 8
click at [250, 165] on input "Select an option" at bounding box center [251, 161] width 8 height 8
click at [302, 194] on span "Select an option" at bounding box center [302, 192] width 8 height 8
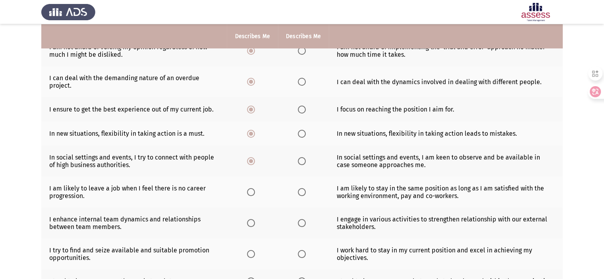
click at [302, 194] on input "Select an option" at bounding box center [302, 192] width 8 height 8
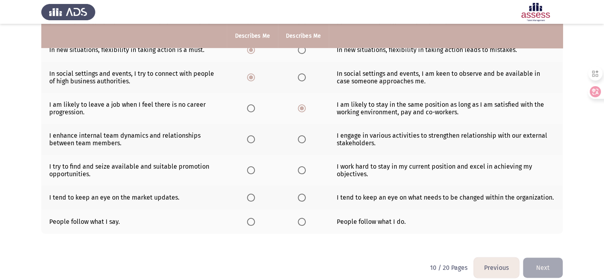
scroll to position [176, 0]
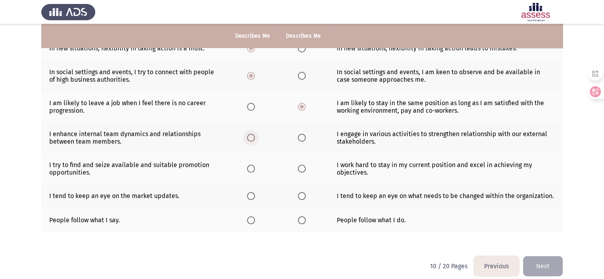
click at [251, 138] on span "Select an option" at bounding box center [251, 138] width 8 height 8
click at [251, 138] on input "Select an option" at bounding box center [251, 138] width 8 height 8
click at [255, 169] on label "Select an option" at bounding box center [252, 169] width 11 height 8
click at [255, 169] on input "Select an option" at bounding box center [251, 169] width 8 height 8
click at [250, 200] on span "Select an option" at bounding box center [251, 196] width 8 height 8
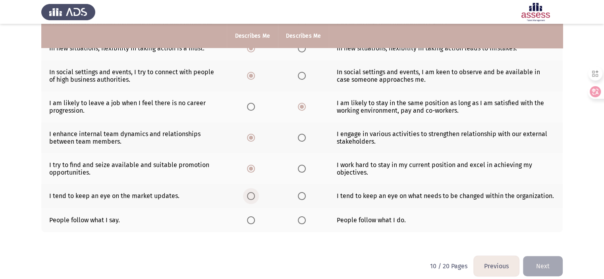
click at [250, 200] on input "Select an option" at bounding box center [251, 196] width 8 height 8
click at [298, 224] on span "Select an option" at bounding box center [302, 220] width 8 height 8
click at [298, 224] on input "Select an option" at bounding box center [302, 220] width 8 height 8
click at [544, 270] on button "Next" at bounding box center [543, 266] width 40 height 20
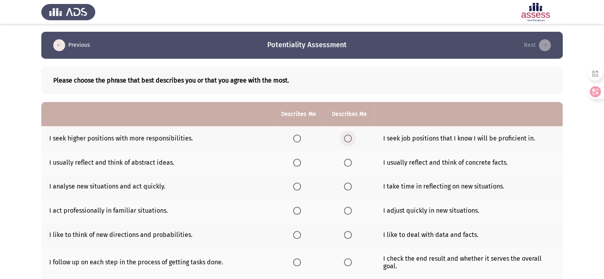
click at [351, 140] on span "Select an option" at bounding box center [348, 139] width 8 height 8
click at [351, 140] on input "Select an option" at bounding box center [348, 139] width 8 height 8
click at [348, 166] on span "Select an option" at bounding box center [348, 163] width 8 height 8
click at [348, 166] on input "Select an option" at bounding box center [348, 163] width 8 height 8
click at [341, 198] on th at bounding box center [349, 187] width 51 height 24
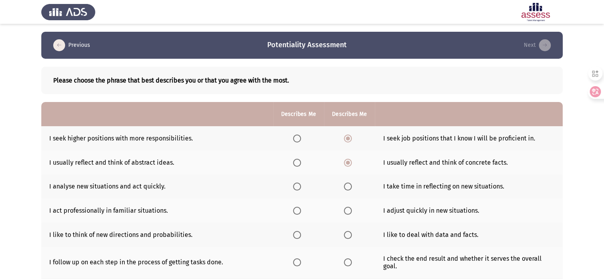
click at [351, 190] on label "Select an option" at bounding box center [349, 187] width 11 height 8
click at [351, 190] on input "Select an option" at bounding box center [348, 187] width 8 height 8
click at [348, 212] on span "Select an option" at bounding box center [348, 211] width 8 height 8
click at [348, 212] on input "Select an option" at bounding box center [348, 211] width 8 height 8
click at [344, 236] on span "Select an option" at bounding box center [348, 235] width 8 height 8
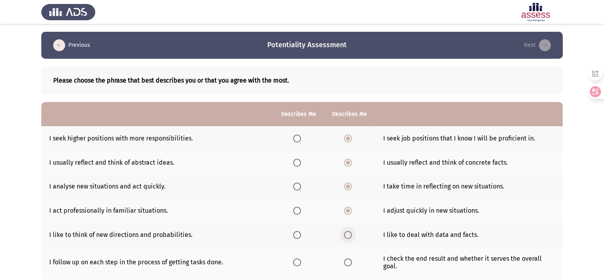
click at [344, 236] on input "Select an option" at bounding box center [348, 235] width 8 height 8
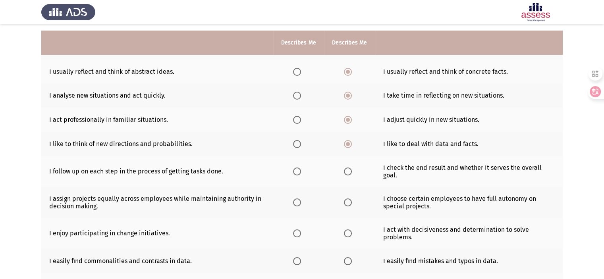
scroll to position [98, 0]
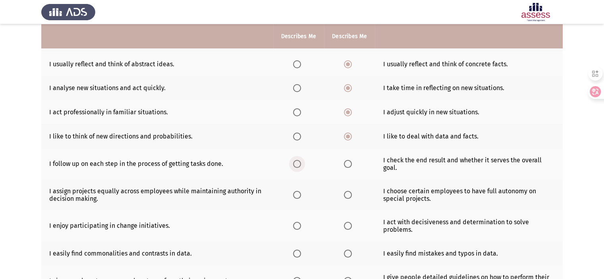
click at [298, 164] on span "Select an option" at bounding box center [297, 164] width 8 height 8
click at [298, 164] on input "Select an option" at bounding box center [297, 164] width 8 height 8
click at [344, 195] on span "Select an option" at bounding box center [348, 195] width 8 height 8
click at [344, 195] on input "Select an option" at bounding box center [348, 195] width 8 height 8
click at [295, 233] on th at bounding box center [298, 225] width 51 height 31
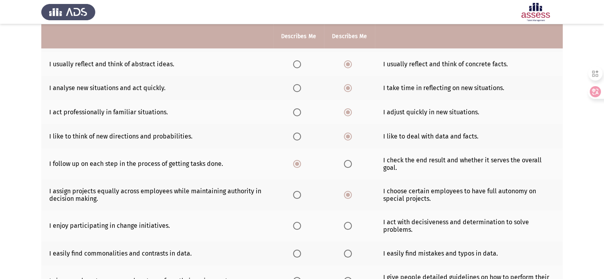
click at [297, 228] on span "Select an option" at bounding box center [297, 226] width 8 height 8
click at [297, 228] on input "Select an option" at bounding box center [297, 226] width 8 height 8
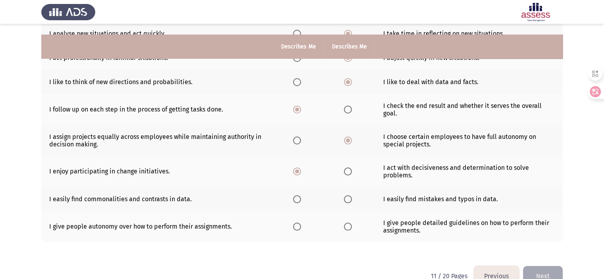
scroll to position [167, 0]
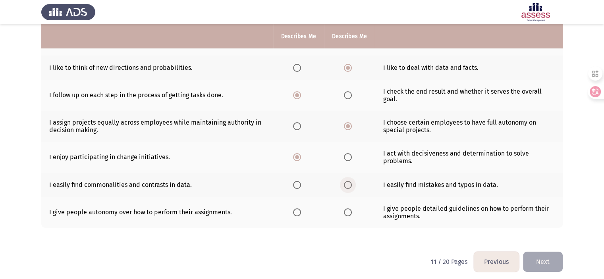
click at [347, 186] on span "Select an option" at bounding box center [348, 185] width 8 height 8
click at [347, 186] on input "Select an option" at bounding box center [348, 185] width 8 height 8
click at [298, 213] on span "Select an option" at bounding box center [297, 212] width 8 height 8
click at [298, 213] on input "Select an option" at bounding box center [297, 212] width 8 height 8
click at [530, 258] on button "Next" at bounding box center [543, 262] width 40 height 20
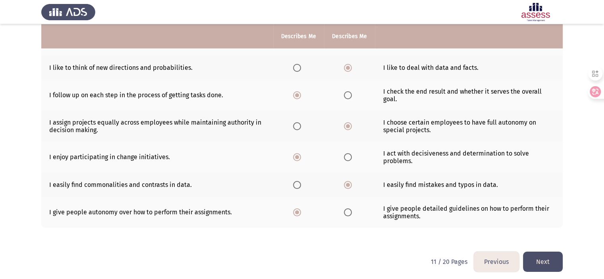
scroll to position [0, 0]
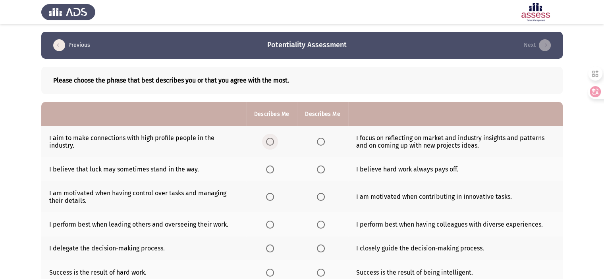
click at [270, 142] on span "Select an option" at bounding box center [270, 142] width 8 height 8
click at [270, 142] on input "Select an option" at bounding box center [270, 142] width 8 height 8
click at [318, 172] on span "Select an option" at bounding box center [321, 169] width 8 height 8
click at [318, 172] on input "Select an option" at bounding box center [321, 169] width 8 height 8
click at [319, 198] on span "Select an option" at bounding box center [321, 197] width 8 height 8
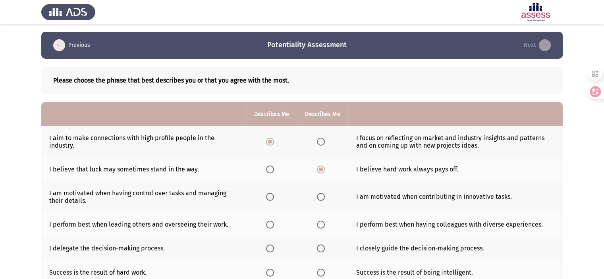
click at [319, 198] on input "Select an option" at bounding box center [321, 197] width 8 height 8
click at [321, 220] on mat-radio-button "Select an option" at bounding box center [322, 224] width 11 height 8
click at [321, 223] on span "Select an option" at bounding box center [321, 225] width 8 height 8
click at [321, 223] on input "Select an option" at bounding box center [321, 225] width 8 height 8
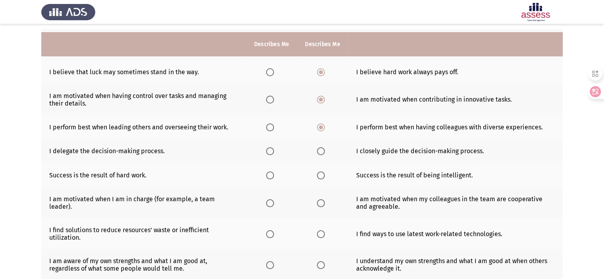
scroll to position [106, 0]
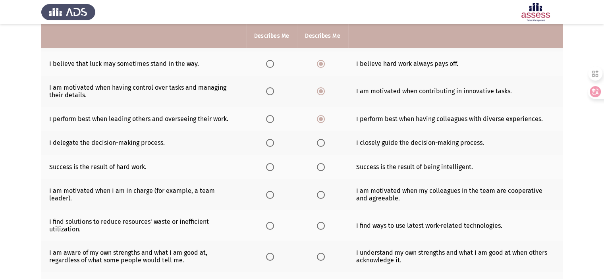
click at [321, 144] on span "Select an option" at bounding box center [321, 143] width 8 height 8
click at [321, 144] on input "Select an option" at bounding box center [321, 143] width 8 height 8
click at [272, 169] on span "Select an option" at bounding box center [270, 167] width 8 height 8
click at [272, 169] on input "Select an option" at bounding box center [270, 167] width 8 height 8
click at [323, 199] on span "Select an option" at bounding box center [321, 195] width 8 height 8
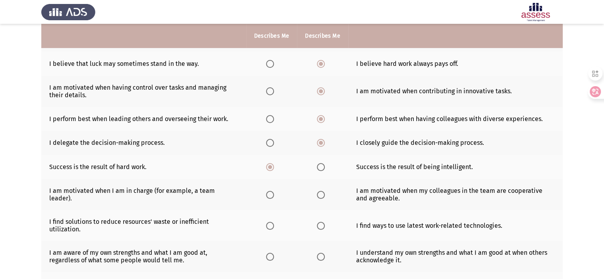
click at [323, 199] on input "Select an option" at bounding box center [321, 195] width 8 height 8
click at [272, 231] on th at bounding box center [271, 225] width 51 height 31
click at [270, 226] on span "Select an option" at bounding box center [270, 226] width 8 height 8
click at [270, 226] on input "Select an option" at bounding box center [270, 226] width 8 height 8
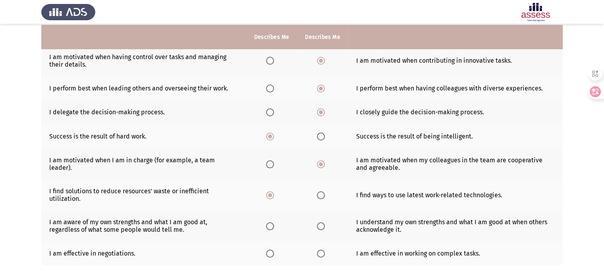
scroll to position [137, 0]
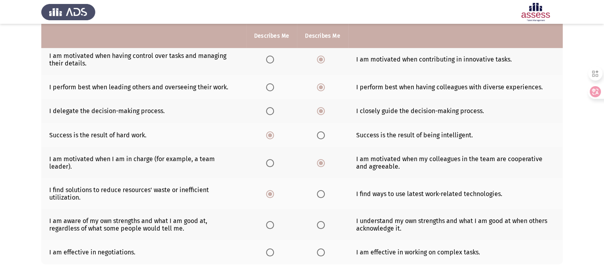
click at [270, 226] on span "Select an option" at bounding box center [270, 225] width 8 height 8
click at [270, 226] on input "Select an option" at bounding box center [270, 225] width 8 height 8
click at [317, 254] on span "Select an option" at bounding box center [321, 252] width 8 height 8
click at [317, 254] on input "Select an option" at bounding box center [321, 252] width 8 height 8
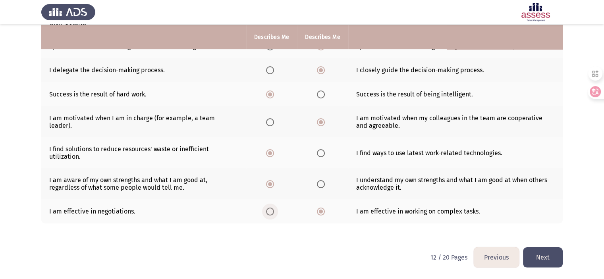
click at [271, 213] on span "Select an option" at bounding box center [270, 212] width 8 height 8
click at [271, 213] on input "Select an option" at bounding box center [270, 212] width 8 height 8
click at [544, 260] on button "Next" at bounding box center [543, 257] width 40 height 20
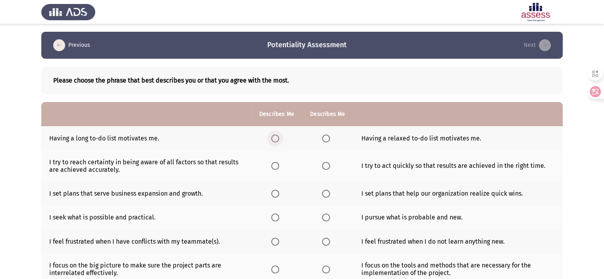
click at [273, 142] on span "Select an option" at bounding box center [275, 139] width 8 height 8
click at [273, 142] on input "Select an option" at bounding box center [275, 139] width 8 height 8
click at [277, 167] on span "Select an option" at bounding box center [275, 166] width 8 height 8
click at [277, 167] on input "Select an option" at bounding box center [275, 166] width 8 height 8
click at [278, 196] on span "Select an option" at bounding box center [275, 194] width 8 height 8
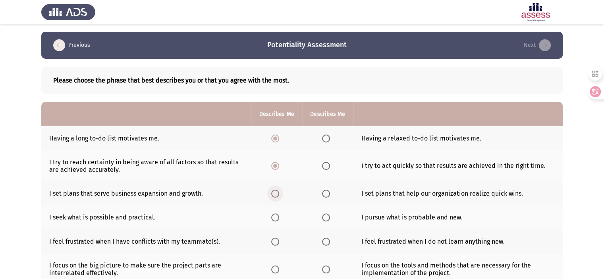
click at [278, 196] on input "Select an option" at bounding box center [275, 194] width 8 height 8
click at [275, 221] on span "Select an option" at bounding box center [275, 217] width 8 height 8
click at [275, 221] on input "Select an option" at bounding box center [275, 217] width 8 height 8
click at [275, 240] on span "Select an option" at bounding box center [275, 242] width 8 height 8
click at [275, 240] on input "Select an option" at bounding box center [275, 242] width 8 height 8
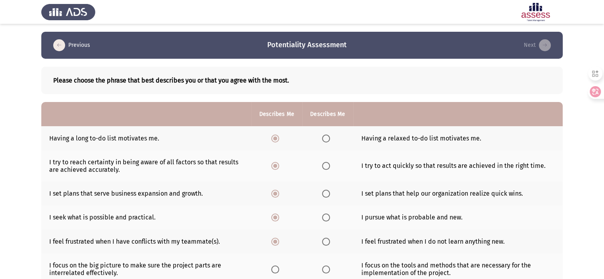
scroll to position [165, 0]
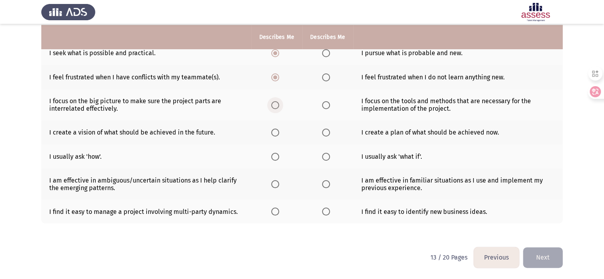
click at [276, 105] on span "Select an option" at bounding box center [275, 105] width 8 height 8
click at [276, 105] on input "Select an option" at bounding box center [275, 105] width 8 height 8
click at [278, 131] on span "Select an option" at bounding box center [275, 133] width 8 height 8
click at [278, 131] on input "Select an option" at bounding box center [275, 133] width 8 height 8
click at [278, 159] on span "Select an option" at bounding box center [275, 157] width 8 height 8
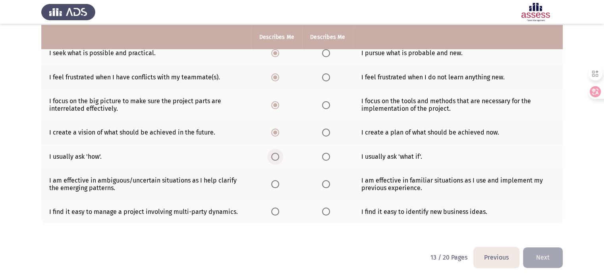
click at [278, 159] on input "Select an option" at bounding box center [275, 157] width 8 height 8
click at [322, 182] on span "Select an option" at bounding box center [326, 184] width 8 height 8
click at [322, 182] on input "Select an option" at bounding box center [326, 184] width 8 height 8
click at [275, 212] on span "Select an option" at bounding box center [275, 212] width 8 height 8
click at [275, 212] on input "Select an option" at bounding box center [275, 212] width 8 height 8
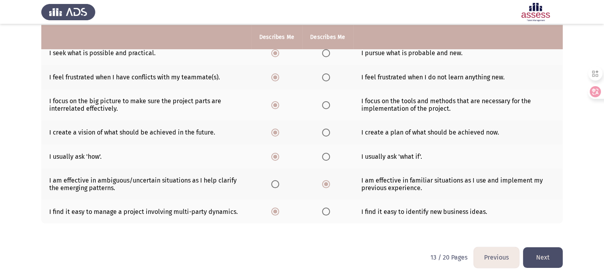
drag, startPoint x: 324, startPoint y: 214, endPoint x: 330, endPoint y: 212, distance: 6.3
click at [330, 212] on label "Select an option" at bounding box center [327, 212] width 11 height 8
click at [330, 212] on input "Select an option" at bounding box center [326, 212] width 8 height 8
click at [549, 250] on button "Next" at bounding box center [543, 257] width 40 height 20
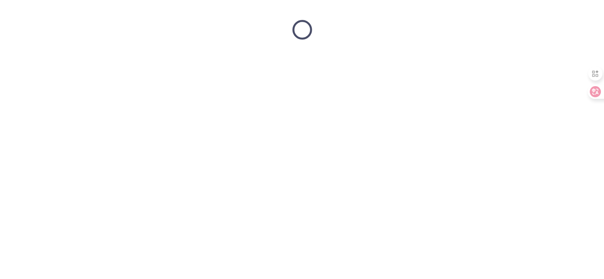
scroll to position [0, 0]
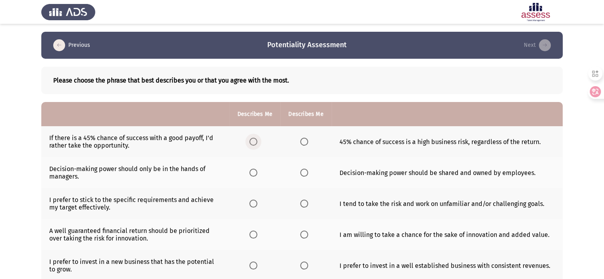
click at [254, 142] on span "Select an option" at bounding box center [253, 142] width 8 height 8
click at [254, 142] on input "Select an option" at bounding box center [253, 142] width 8 height 8
click at [309, 179] on th at bounding box center [305, 172] width 51 height 31
click at [303, 175] on span "Select an option" at bounding box center [304, 173] width 8 height 8
click at [303, 175] on input "Select an option" at bounding box center [304, 173] width 8 height 8
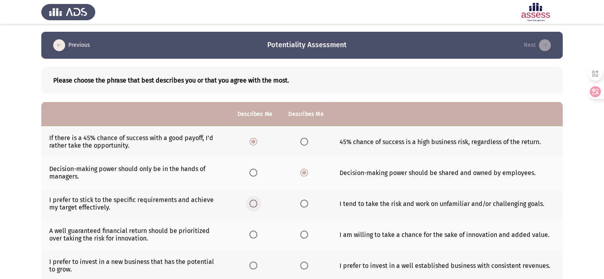
click at [257, 205] on span "Select an option" at bounding box center [253, 204] width 8 height 8
click at [257, 205] on input "Select an option" at bounding box center [253, 204] width 8 height 8
click at [302, 237] on span "Select an option" at bounding box center [304, 235] width 8 height 8
click at [302, 237] on input "Select an option" at bounding box center [304, 235] width 8 height 8
click at [295, 248] on th at bounding box center [305, 234] width 51 height 31
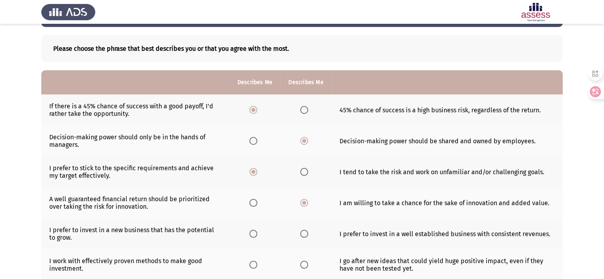
scroll to position [48, 0]
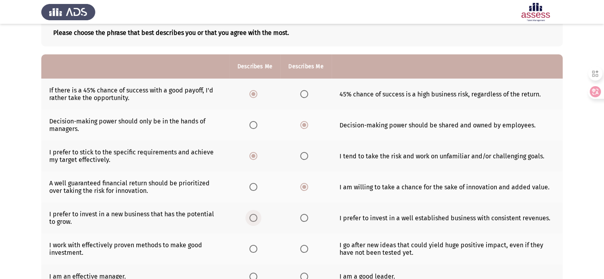
click at [252, 221] on span "Select an option" at bounding box center [253, 218] width 8 height 8
click at [252, 221] on input "Select an option" at bounding box center [253, 218] width 8 height 8
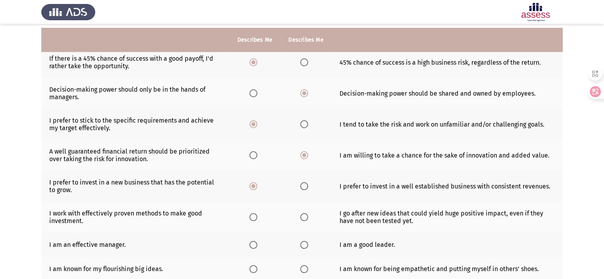
scroll to position [95, 0]
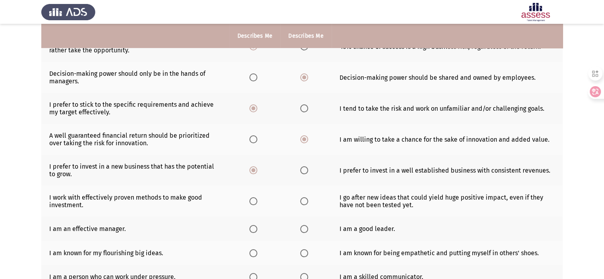
click at [308, 198] on mat-radio-button "Select an option" at bounding box center [305, 201] width 11 height 8
click at [302, 201] on span "Select an option" at bounding box center [304, 201] width 8 height 8
click at [302, 201] on input "Select an option" at bounding box center [304, 201] width 8 height 8
click at [304, 233] on span "Select an option" at bounding box center [304, 229] width 8 height 8
click at [304, 233] on input "Select an option" at bounding box center [304, 229] width 8 height 8
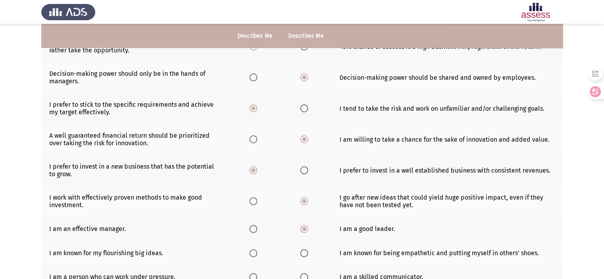
click at [277, 249] on th at bounding box center [254, 253] width 51 height 24
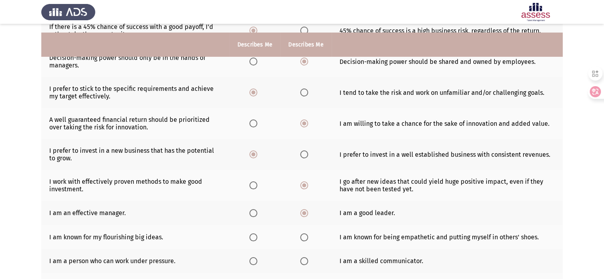
scroll to position [175, 0]
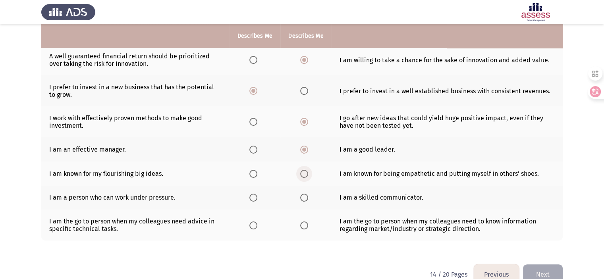
click at [306, 177] on span "Select an option" at bounding box center [304, 174] width 8 height 8
click at [306, 177] on input "Select an option" at bounding box center [304, 174] width 8 height 8
click at [252, 198] on span "Select an option" at bounding box center [253, 198] width 8 height 8
click at [252, 198] on input "Select an option" at bounding box center [253, 198] width 8 height 8
click at [303, 228] on span "Select an option" at bounding box center [304, 225] width 8 height 8
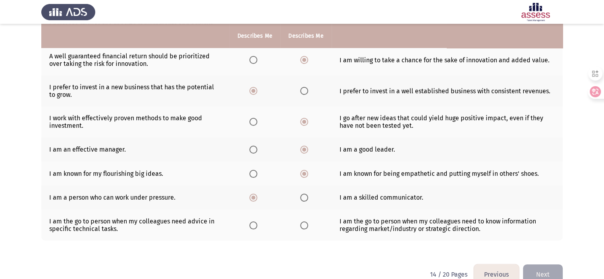
click at [303, 228] on input "Select an option" at bounding box center [304, 225] width 8 height 8
click at [555, 271] on button "Next" at bounding box center [543, 274] width 40 height 20
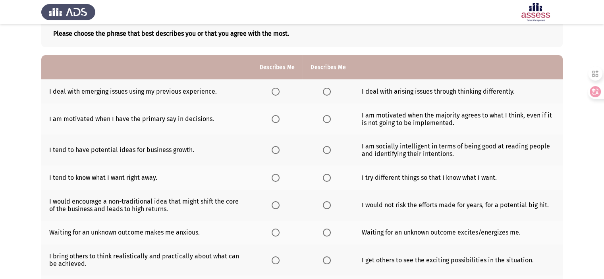
scroll to position [42, 0]
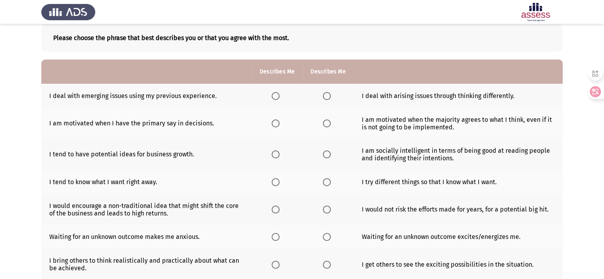
click at [273, 94] on span "Select an option" at bounding box center [275, 96] width 8 height 8
click at [273, 94] on input "Select an option" at bounding box center [275, 96] width 8 height 8
click at [273, 124] on span "Select an option" at bounding box center [275, 123] width 8 height 8
click at [273, 124] on input "Select an option" at bounding box center [275, 123] width 8 height 8
click at [275, 161] on th at bounding box center [277, 154] width 51 height 31
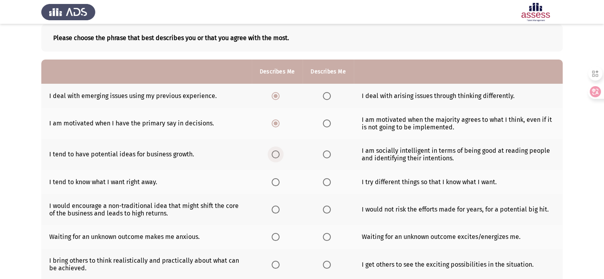
click at [277, 157] on span "Select an option" at bounding box center [275, 154] width 8 height 8
click at [277, 157] on input "Select an option" at bounding box center [275, 154] width 8 height 8
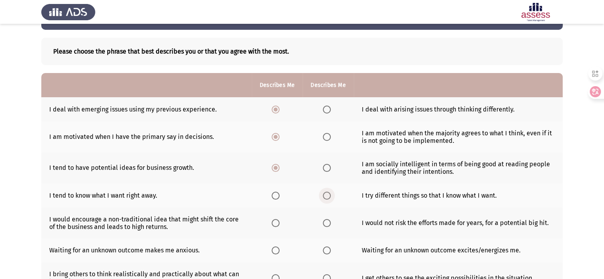
click at [326, 195] on span "Select an option" at bounding box center [327, 196] width 8 height 8
click at [326, 195] on input "Select an option" at bounding box center [327, 196] width 8 height 8
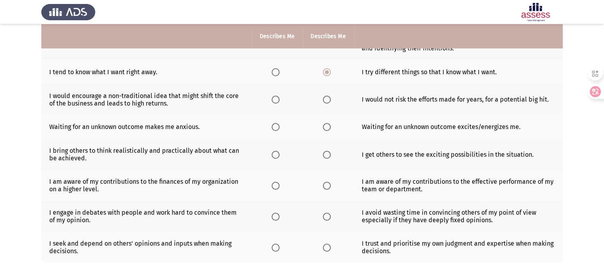
scroll to position [153, 0]
click at [278, 96] on span "Select an option" at bounding box center [275, 99] width 8 height 8
click at [278, 96] on input "Select an option" at bounding box center [275, 99] width 8 height 8
click at [324, 128] on span "Select an option" at bounding box center [327, 126] width 8 height 8
click at [324, 128] on input "Select an option" at bounding box center [327, 126] width 8 height 8
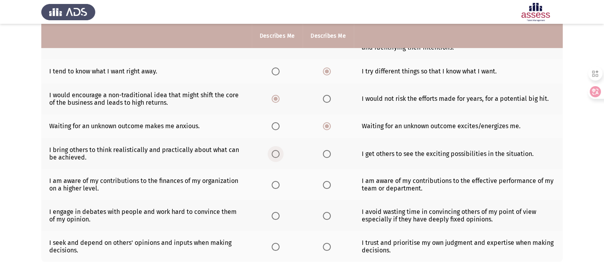
click at [279, 156] on span "Select an option" at bounding box center [275, 154] width 8 height 8
click at [279, 156] on input "Select an option" at bounding box center [275, 154] width 8 height 8
click at [280, 195] on th at bounding box center [277, 184] width 51 height 31
click at [276, 180] on th at bounding box center [277, 184] width 51 height 31
click at [329, 216] on span "Select an option" at bounding box center [327, 216] width 8 height 8
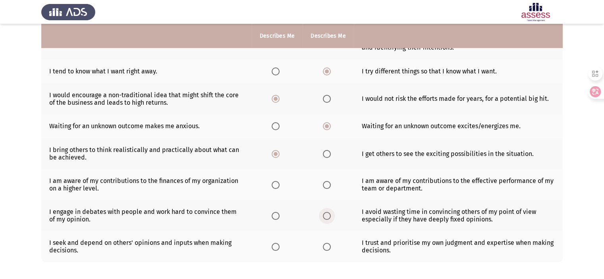
click at [329, 216] on input "Select an option" at bounding box center [327, 216] width 8 height 8
click at [328, 250] on span "Select an option" at bounding box center [327, 247] width 8 height 8
click at [328, 250] on input "Select an option" at bounding box center [327, 247] width 8 height 8
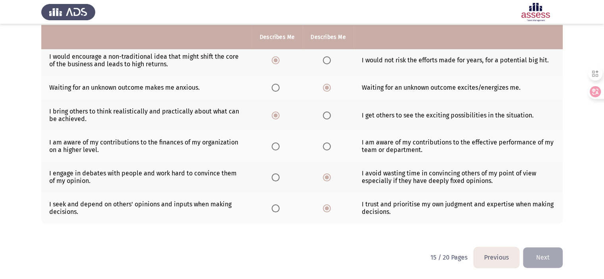
click at [545, 257] on button "Next" at bounding box center [543, 257] width 40 height 20
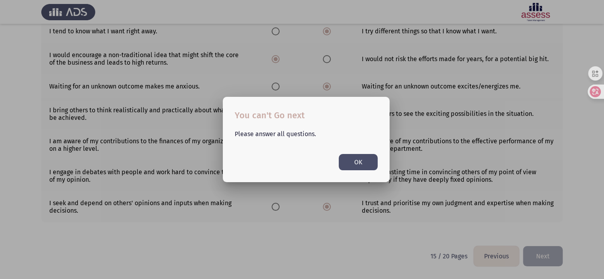
scroll to position [0, 0]
click at [369, 165] on button "OK" at bounding box center [357, 162] width 39 height 16
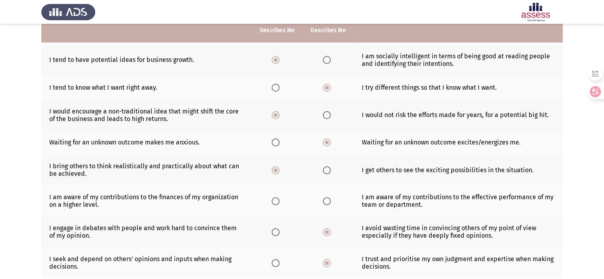
scroll to position [143, 0]
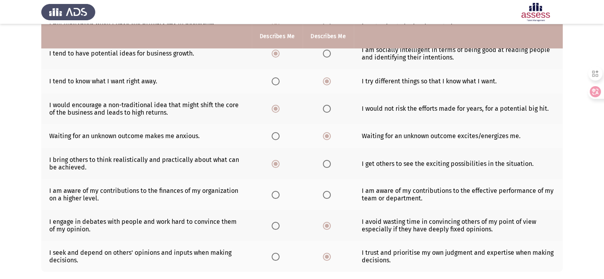
click at [325, 200] on th at bounding box center [327, 194] width 51 height 31
click at [327, 196] on span "Select an option" at bounding box center [327, 195] width 8 height 8
click at [327, 196] on input "Select an option" at bounding box center [327, 195] width 8 height 8
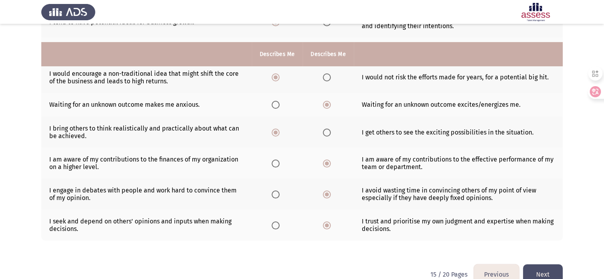
scroll to position [193, 0]
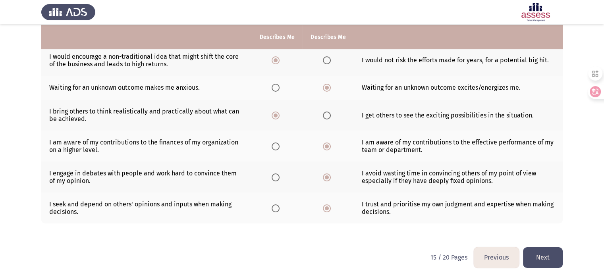
click at [546, 257] on button "Next" at bounding box center [543, 257] width 40 height 20
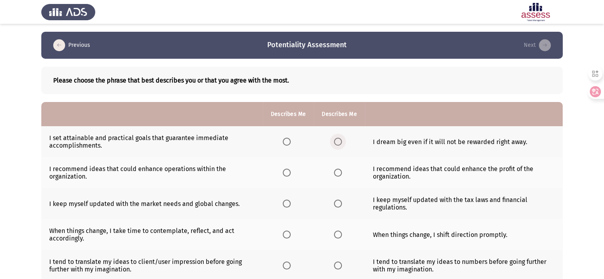
click at [337, 142] on span "Select an option" at bounding box center [338, 142] width 8 height 8
click at [337, 142] on input "Select an option" at bounding box center [338, 142] width 8 height 8
click at [358, 169] on th at bounding box center [338, 172] width 51 height 31
click at [346, 173] on th at bounding box center [338, 172] width 51 height 31
click at [336, 172] on span "Select an option" at bounding box center [338, 173] width 8 height 8
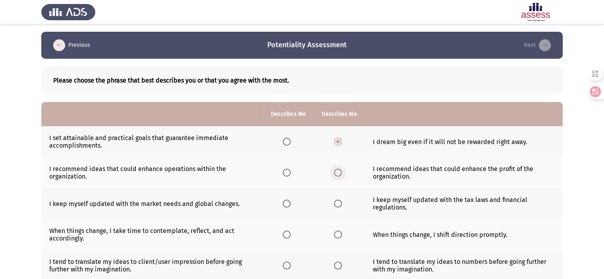
click at [336, 172] on input "Select an option" at bounding box center [338, 173] width 8 height 8
click at [278, 204] on th at bounding box center [288, 203] width 51 height 31
click at [286, 204] on span "Select an option" at bounding box center [287, 204] width 8 height 8
click at [286, 204] on input "Select an option" at bounding box center [287, 204] width 8 height 8
click at [284, 236] on span "Select an option" at bounding box center [287, 235] width 8 height 8
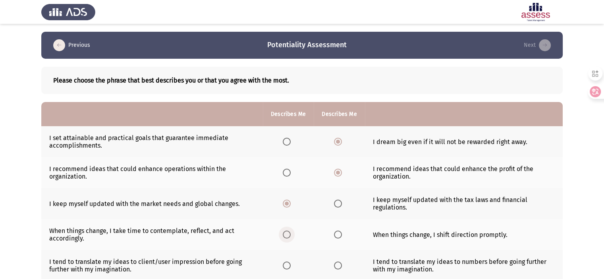
click at [284, 236] on input "Select an option" at bounding box center [287, 235] width 8 height 8
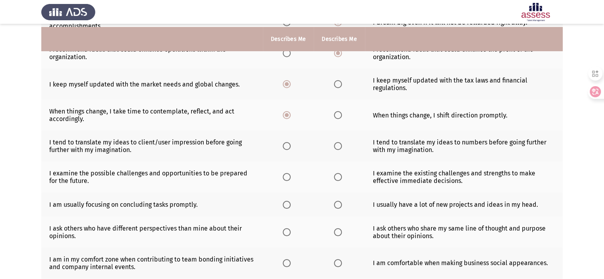
scroll to position [122, 0]
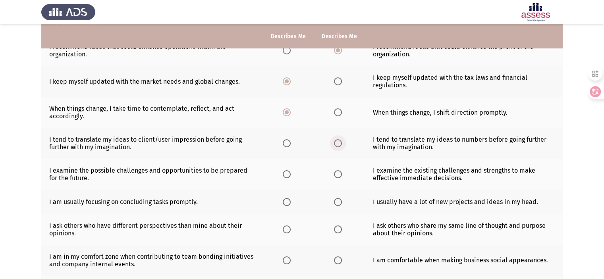
click at [337, 143] on span "Select an option" at bounding box center [338, 143] width 8 height 8
click at [337, 143] on input "Select an option" at bounding box center [338, 143] width 8 height 8
click at [285, 177] on span "Select an option" at bounding box center [287, 174] width 8 height 8
click at [285, 177] on input "Select an option" at bounding box center [287, 174] width 8 height 8
click at [332, 207] on th at bounding box center [338, 202] width 51 height 24
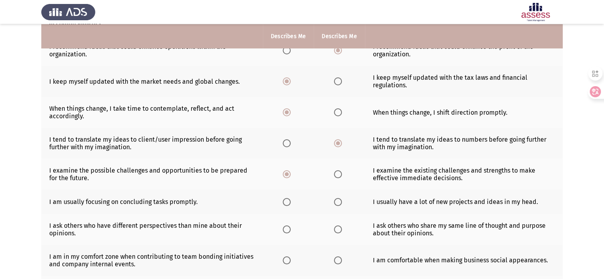
click at [340, 202] on span "Select an option" at bounding box center [338, 202] width 8 height 8
click at [340, 202] on input "Select an option" at bounding box center [338, 202] width 8 height 8
click at [335, 231] on span "Select an option" at bounding box center [338, 229] width 8 height 8
click at [335, 231] on input "Select an option" at bounding box center [338, 229] width 8 height 8
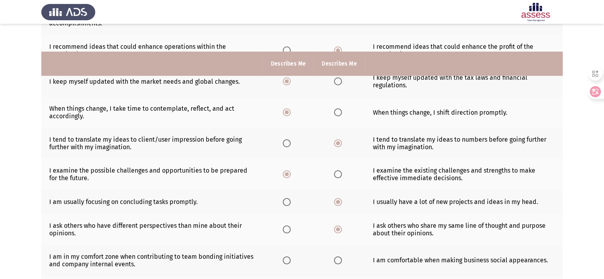
scroll to position [207, 0]
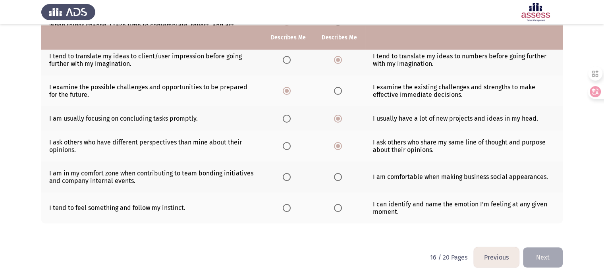
click at [336, 178] on span "Select an option" at bounding box center [338, 177] width 8 height 8
click at [336, 178] on input "Select an option" at bounding box center [338, 177] width 8 height 8
click at [284, 207] on span "Select an option" at bounding box center [287, 208] width 8 height 8
click at [284, 207] on input "Select an option" at bounding box center [287, 208] width 8 height 8
click at [540, 259] on button "Next" at bounding box center [543, 257] width 40 height 20
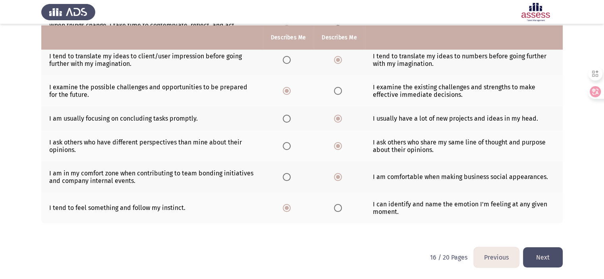
scroll to position [0, 0]
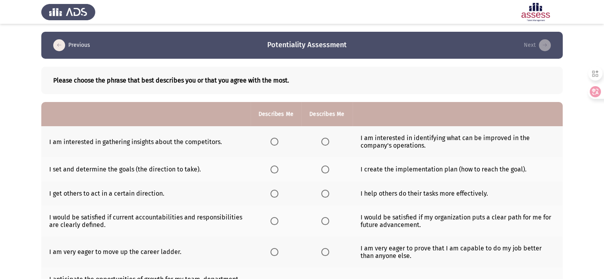
click at [272, 147] on th at bounding box center [275, 141] width 51 height 31
click at [273, 146] on span "Select an option" at bounding box center [274, 142] width 8 height 8
click at [273, 146] on input "Select an option" at bounding box center [274, 142] width 8 height 8
click at [272, 171] on span "Select an option" at bounding box center [274, 169] width 8 height 8
click at [272, 171] on input "Select an option" at bounding box center [274, 169] width 8 height 8
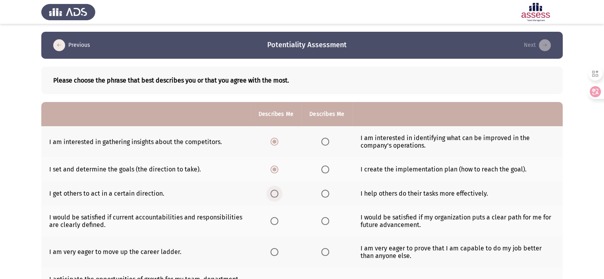
click at [276, 195] on span "Select an option" at bounding box center [274, 194] width 8 height 8
click at [276, 195] on input "Select an option" at bounding box center [274, 194] width 8 height 8
click at [273, 222] on span "Select an option" at bounding box center [274, 221] width 8 height 8
click at [273, 222] on input "Select an option" at bounding box center [274, 221] width 8 height 8
click at [274, 257] on th at bounding box center [275, 252] width 51 height 31
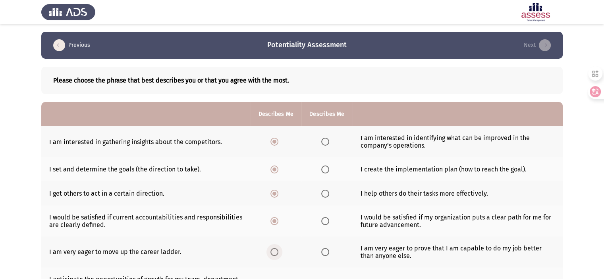
click at [275, 253] on span "Select an option" at bounding box center [274, 252] width 8 height 8
click at [275, 253] on input "Select an option" at bounding box center [274, 252] width 8 height 8
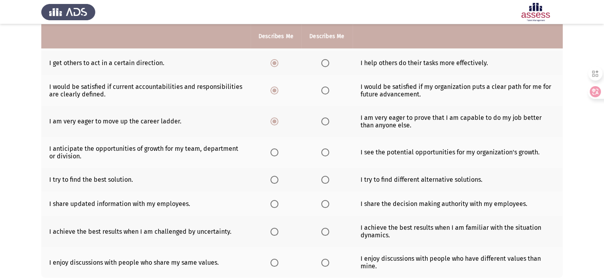
scroll to position [131, 0]
click at [326, 156] on span "Select an option" at bounding box center [325, 152] width 8 height 8
click at [326, 156] on input "Select an option" at bounding box center [325, 152] width 8 height 8
click at [322, 183] on span "Select an option" at bounding box center [325, 179] width 8 height 8
click at [322, 183] on input "Select an option" at bounding box center [325, 179] width 8 height 8
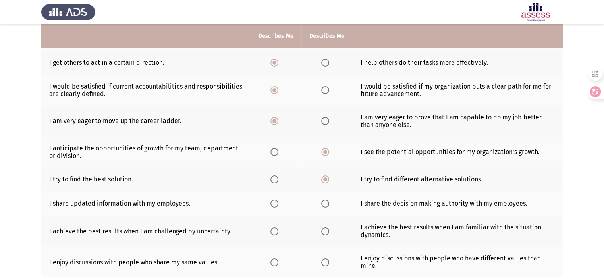
click at [323, 209] on th at bounding box center [326, 203] width 51 height 24
click at [325, 203] on span "Select an option" at bounding box center [325, 204] width 8 height 8
click at [325, 203] on input "Select an option" at bounding box center [325, 204] width 8 height 8
click at [321, 239] on th at bounding box center [326, 230] width 51 height 31
click at [325, 231] on span "Select an option" at bounding box center [325, 231] width 8 height 8
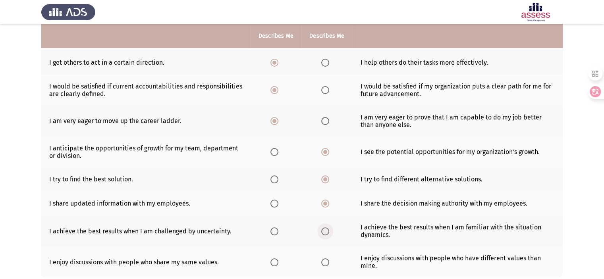
click at [325, 231] on input "Select an option" at bounding box center [325, 231] width 8 height 8
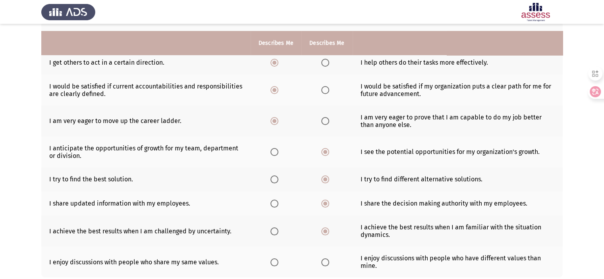
scroll to position [186, 0]
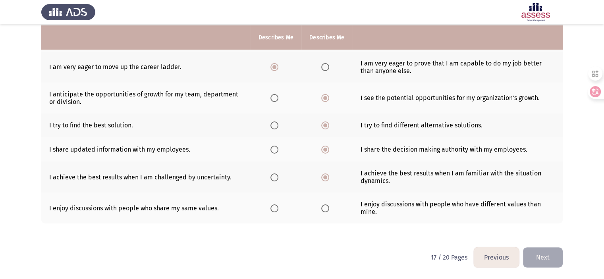
click at [323, 209] on span "Select an option" at bounding box center [325, 208] width 8 height 8
click at [323, 209] on input "Select an option" at bounding box center [325, 208] width 8 height 8
click at [532, 257] on button "Next" at bounding box center [543, 257] width 40 height 20
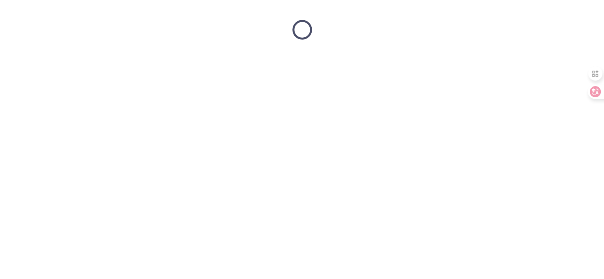
scroll to position [0, 0]
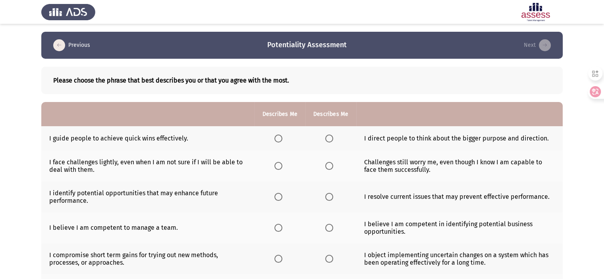
click at [367, 200] on td "I resolve current issues that may prevent effective performance." at bounding box center [459, 196] width 206 height 31
click at [328, 139] on span "Select an option" at bounding box center [329, 139] width 8 height 8
click at [328, 139] on input "Select an option" at bounding box center [329, 139] width 8 height 8
click at [332, 167] on span "Select an option" at bounding box center [329, 166] width 8 height 8
click at [332, 167] on input "Select an option" at bounding box center [329, 166] width 8 height 8
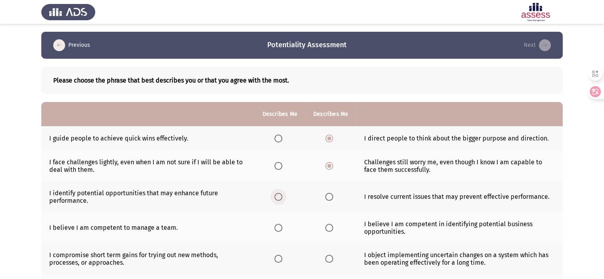
click at [279, 201] on span "Select an option" at bounding box center [278, 197] width 8 height 8
click at [279, 201] on input "Select an option" at bounding box center [278, 197] width 8 height 8
click at [282, 227] on span "Select an option" at bounding box center [278, 228] width 8 height 8
click at [282, 227] on input "Select an option" at bounding box center [278, 228] width 8 height 8
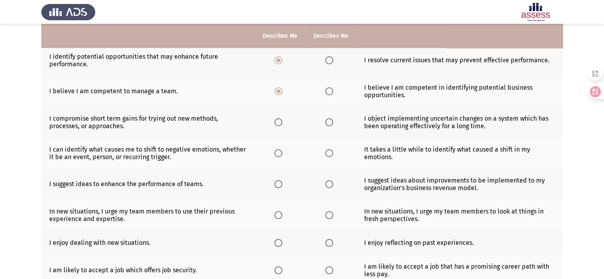
scroll to position [137, 0]
click at [277, 126] on span "Select an option" at bounding box center [278, 122] width 8 height 8
click at [277, 126] on input "Select an option" at bounding box center [278, 122] width 8 height 8
click at [279, 157] on span "Select an option" at bounding box center [278, 153] width 8 height 8
click at [279, 157] on input "Select an option" at bounding box center [278, 153] width 8 height 8
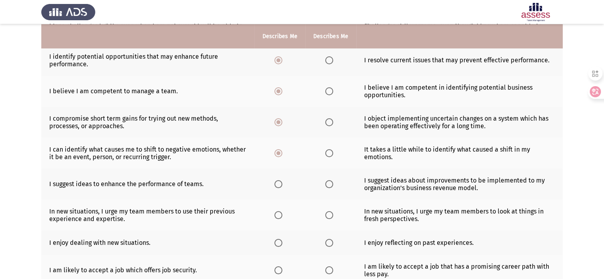
click at [332, 190] on th at bounding box center [330, 184] width 51 height 31
click at [329, 187] on span "Select an option" at bounding box center [329, 184] width 8 height 8
click at [329, 187] on input "Select an option" at bounding box center [329, 184] width 8 height 8
click at [328, 214] on span "Select an option" at bounding box center [329, 215] width 8 height 8
click at [328, 214] on input "Select an option" at bounding box center [329, 215] width 8 height 8
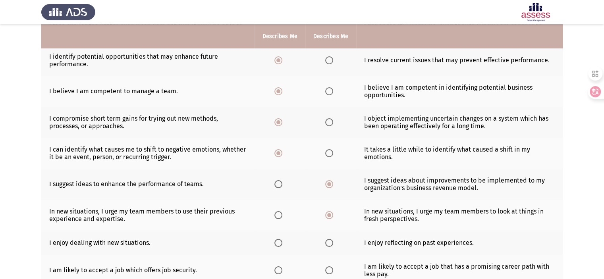
click at [276, 250] on th at bounding box center [279, 243] width 51 height 24
click at [279, 242] on span "Select an option" at bounding box center [278, 243] width 8 height 8
click at [279, 242] on input "Select an option" at bounding box center [278, 243] width 8 height 8
click at [235, 241] on td "I enjoy dealing with new situations." at bounding box center [147, 243] width 213 height 24
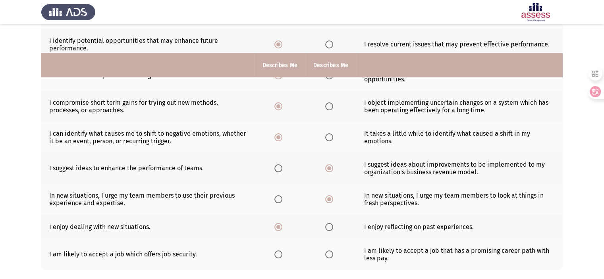
scroll to position [200, 0]
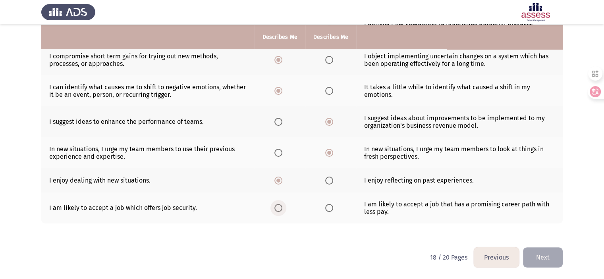
click at [283, 210] on label "Select an option" at bounding box center [279, 208] width 11 height 8
click at [282, 210] on input "Select an option" at bounding box center [278, 208] width 8 height 8
click at [559, 259] on button "Next" at bounding box center [543, 257] width 40 height 20
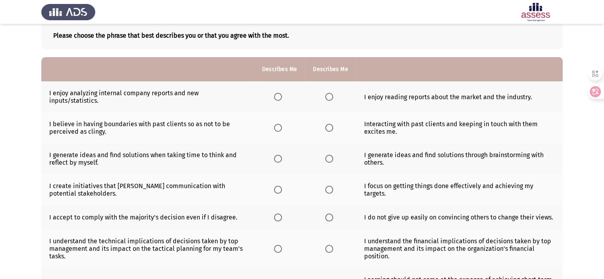
scroll to position [34, 0]
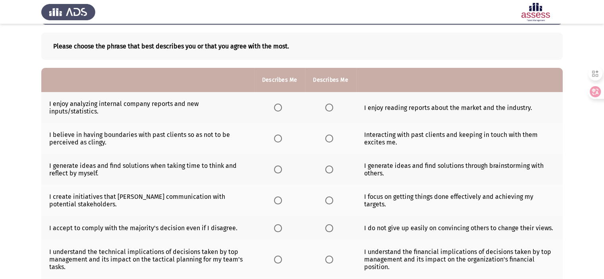
click at [335, 106] on label "Select an option" at bounding box center [330, 108] width 11 height 8
click at [333, 106] on input "Select an option" at bounding box center [329, 108] width 8 height 8
click at [325, 141] on span "Select an option" at bounding box center [329, 139] width 8 height 8
click at [325, 141] on input "Select an option" at bounding box center [329, 139] width 8 height 8
click at [331, 173] on span "Select an option" at bounding box center [329, 169] width 8 height 8
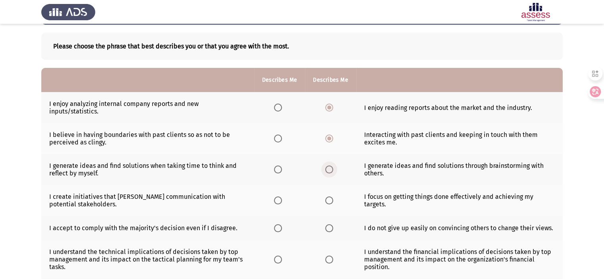
click at [331, 173] on input "Select an option" at bounding box center [329, 169] width 8 height 8
click at [281, 202] on span "Select an option" at bounding box center [278, 200] width 8 height 8
click at [281, 202] on input "Select an option" at bounding box center [278, 200] width 8 height 8
click at [259, 227] on th at bounding box center [279, 228] width 51 height 24
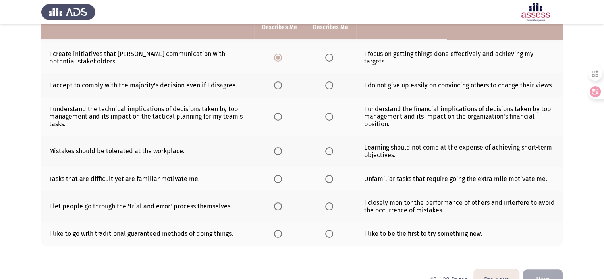
scroll to position [161, 0]
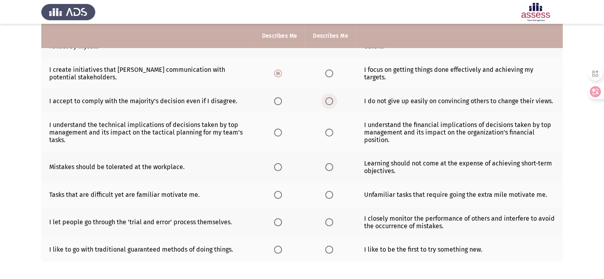
click at [325, 98] on span "Select an option" at bounding box center [329, 101] width 8 height 8
click at [325, 98] on input "Select an option" at bounding box center [329, 101] width 8 height 8
click at [321, 131] on th at bounding box center [330, 132] width 51 height 38
click at [325, 131] on span "Select an option" at bounding box center [329, 133] width 8 height 8
click at [325, 131] on input "Select an option" at bounding box center [329, 133] width 8 height 8
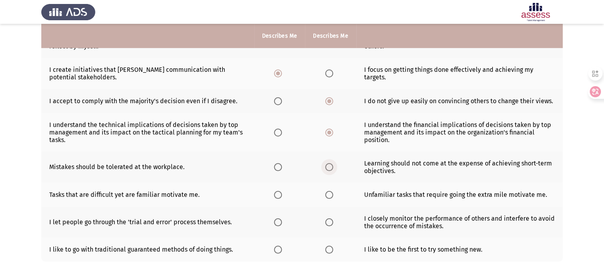
click at [332, 167] on span "Select an option" at bounding box center [329, 167] width 8 height 8
click at [332, 167] on input "Select an option" at bounding box center [329, 167] width 8 height 8
click at [332, 194] on label "Select an option" at bounding box center [330, 195] width 11 height 8
click at [332, 194] on input "Select an option" at bounding box center [329, 195] width 8 height 8
click at [279, 226] on span "Select an option" at bounding box center [278, 222] width 8 height 8
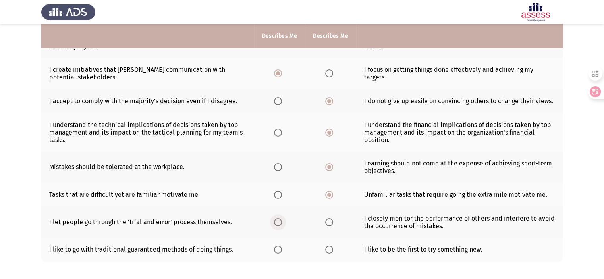
click at [279, 226] on input "Select an option" at bounding box center [278, 222] width 8 height 8
click at [280, 251] on span "Select an option" at bounding box center [278, 250] width 8 height 8
click at [280, 251] on input "Select an option" at bounding box center [278, 250] width 8 height 8
click at [333, 250] on label "Select an option" at bounding box center [330, 250] width 11 height 8
click at [333, 250] on input "Select an option" at bounding box center [329, 250] width 8 height 8
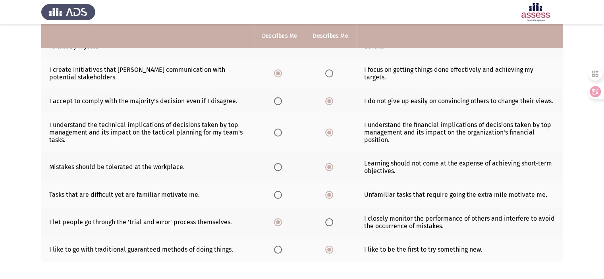
click at [319, 265] on div "Please choose the phrase that best describes you or that you agree with the mos…" at bounding box center [301, 88] width 521 height 380
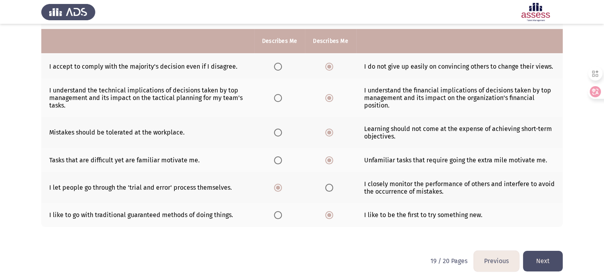
scroll to position [200, 0]
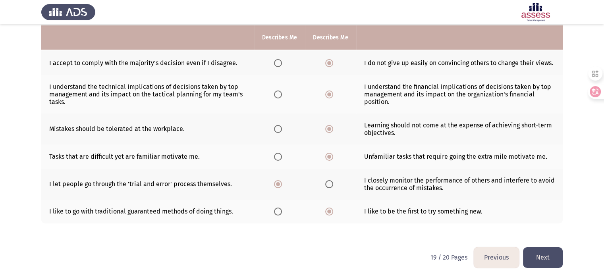
click at [534, 259] on button "Next" at bounding box center [543, 257] width 40 height 20
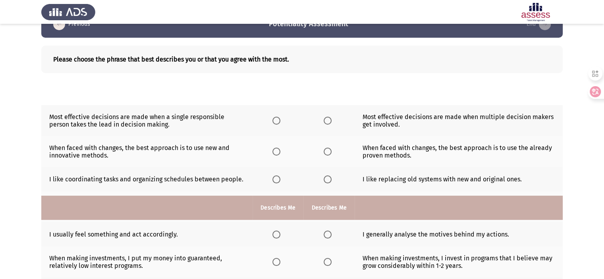
scroll to position [0, 0]
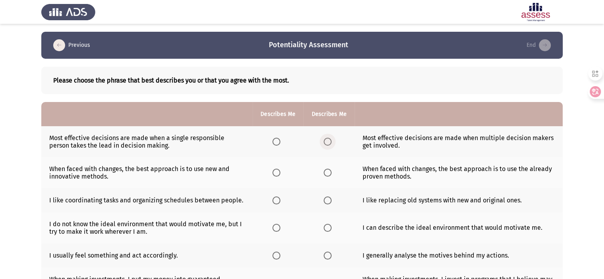
click at [328, 144] on span "Select an option" at bounding box center [327, 142] width 8 height 8
click at [328, 144] on input "Select an option" at bounding box center [327, 142] width 8 height 8
click at [275, 141] on span "Select an option" at bounding box center [276, 142] width 8 height 8
click at [275, 141] on input "Select an option" at bounding box center [276, 142] width 8 height 8
click at [327, 175] on span "Select an option" at bounding box center [327, 173] width 8 height 8
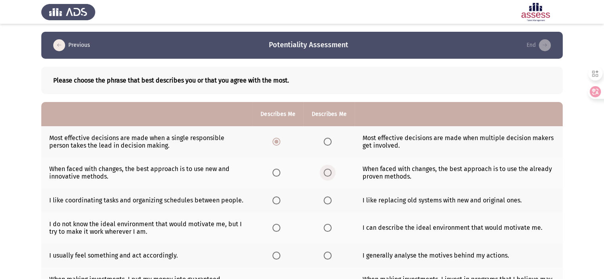
click at [327, 175] on input "Select an option" at bounding box center [327, 173] width 8 height 8
click at [327, 208] on th at bounding box center [328, 200] width 51 height 24
click at [329, 199] on span "Select an option" at bounding box center [327, 200] width 8 height 8
click at [329, 199] on input "Select an option" at bounding box center [327, 200] width 8 height 8
click at [277, 228] on span "Select an option" at bounding box center [276, 228] width 8 height 8
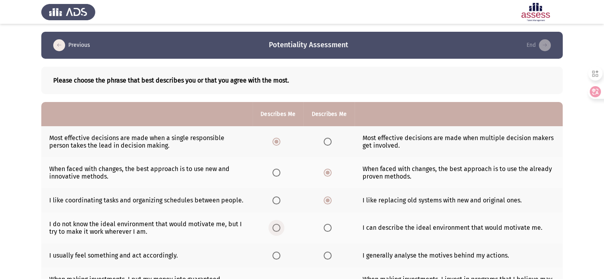
click at [277, 228] on input "Select an option" at bounding box center [276, 228] width 8 height 8
click at [245, 238] on td "I do not know the ideal environment that would motivate me, but I try to make i…" at bounding box center [146, 227] width 211 height 31
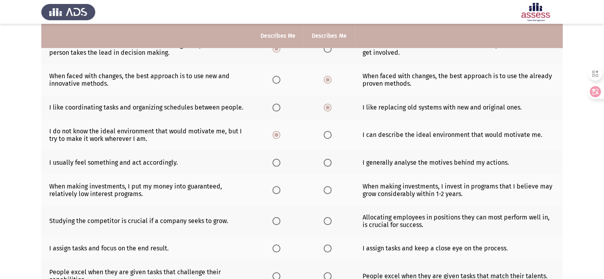
scroll to position [111, 0]
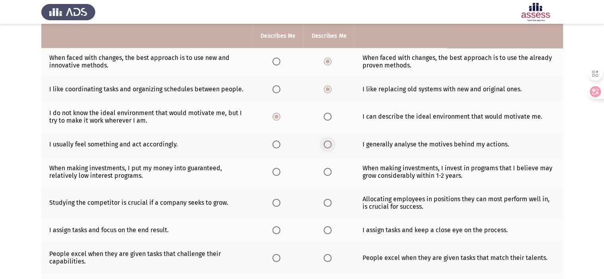
click at [327, 146] on span "Select an option" at bounding box center [327, 144] width 8 height 8
click at [327, 146] on input "Select an option" at bounding box center [327, 144] width 8 height 8
click at [341, 174] on th at bounding box center [328, 171] width 51 height 31
click at [330, 173] on span "Select an option" at bounding box center [327, 172] width 8 height 8
click at [330, 173] on input "Select an option" at bounding box center [327, 172] width 8 height 8
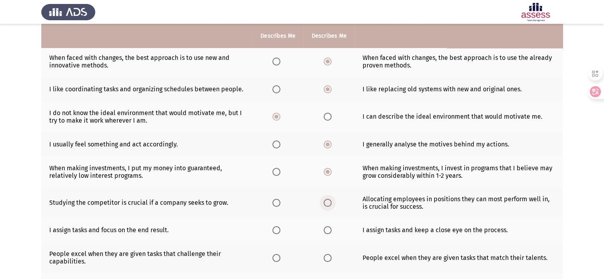
click at [328, 204] on span "Select an option" at bounding box center [327, 203] width 8 height 8
click at [328, 204] on input "Select an option" at bounding box center [327, 203] width 8 height 8
click at [327, 231] on span "Select an option" at bounding box center [327, 230] width 8 height 8
click at [327, 231] on input "Select an option" at bounding box center [327, 230] width 8 height 8
click at [311, 241] on th at bounding box center [328, 230] width 51 height 24
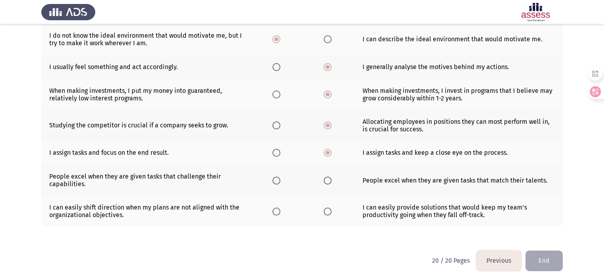
scroll to position [193, 0]
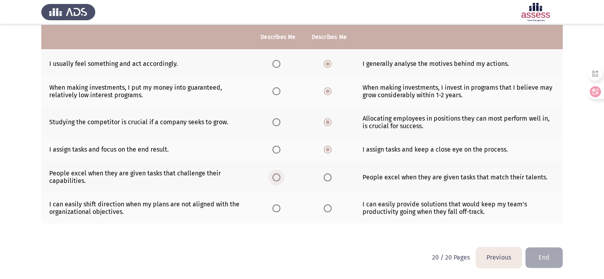
click at [273, 181] on span "Select an option" at bounding box center [276, 177] width 8 height 8
click at [273, 181] on input "Select an option" at bounding box center [276, 177] width 8 height 8
click at [288, 210] on th at bounding box center [277, 207] width 51 height 31
click at [279, 211] on span "Select an option" at bounding box center [276, 208] width 8 height 8
click at [279, 211] on input "Select an option" at bounding box center [276, 208] width 8 height 8
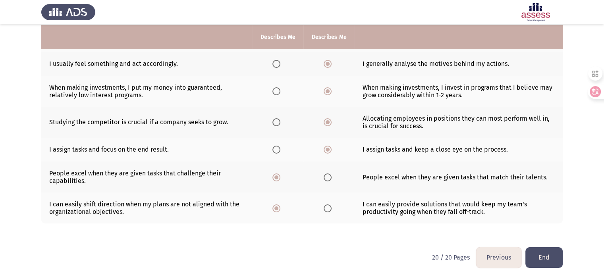
click at [533, 251] on button "End" at bounding box center [543, 257] width 37 height 20
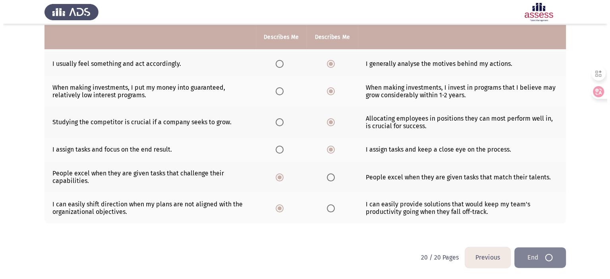
scroll to position [0, 0]
